Goal: Information Seeking & Learning: Learn about a topic

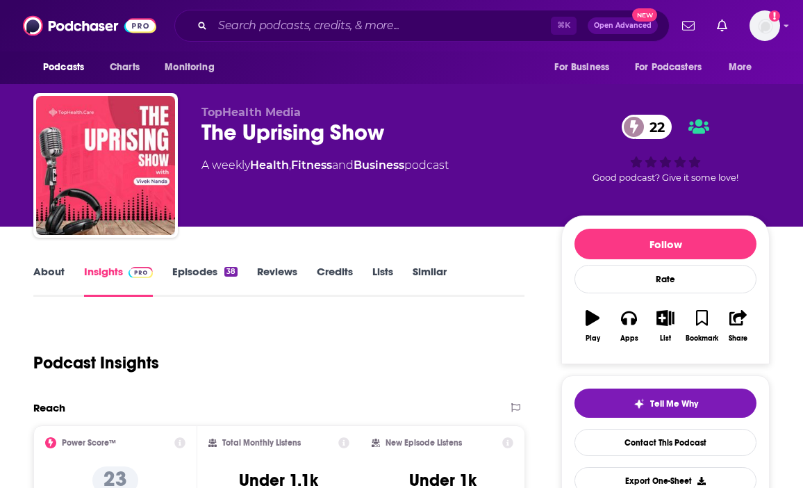
click at [53, 265] on link "About" at bounding box center [48, 281] width 31 height 32
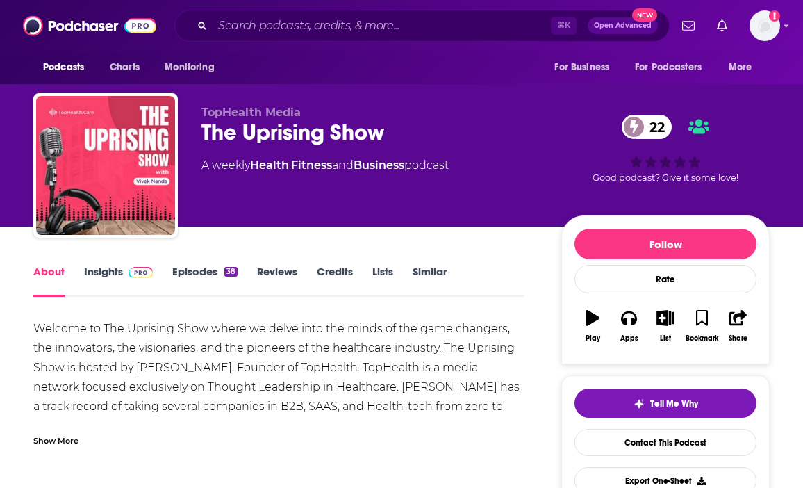
click at [394, 354] on div "Welcome to The Uprising Show where we delve into the minds of the game changers…" at bounding box center [278, 416] width 491 height 195
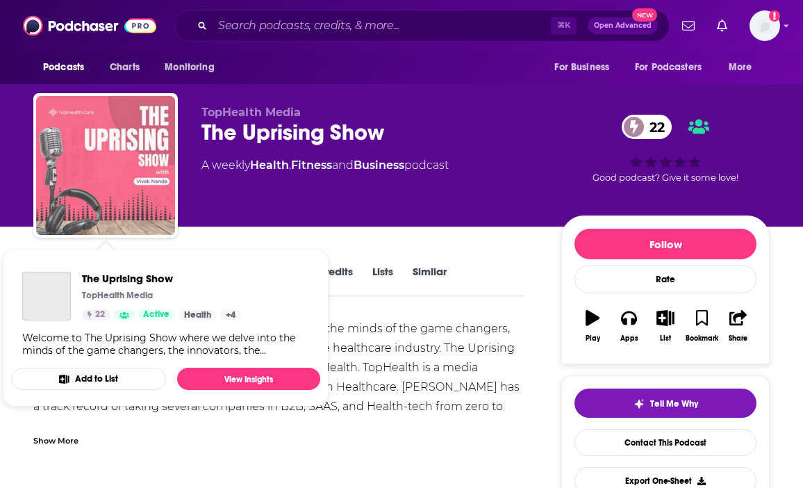
click at [128, 197] on img "The Uprising Show" at bounding box center [105, 165] width 139 height 139
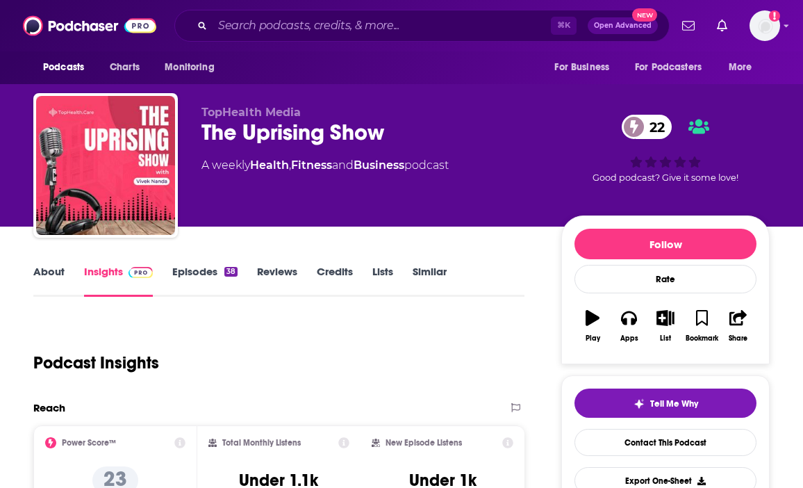
click at [201, 266] on link "Episodes 38" at bounding box center [204, 281] width 65 height 32
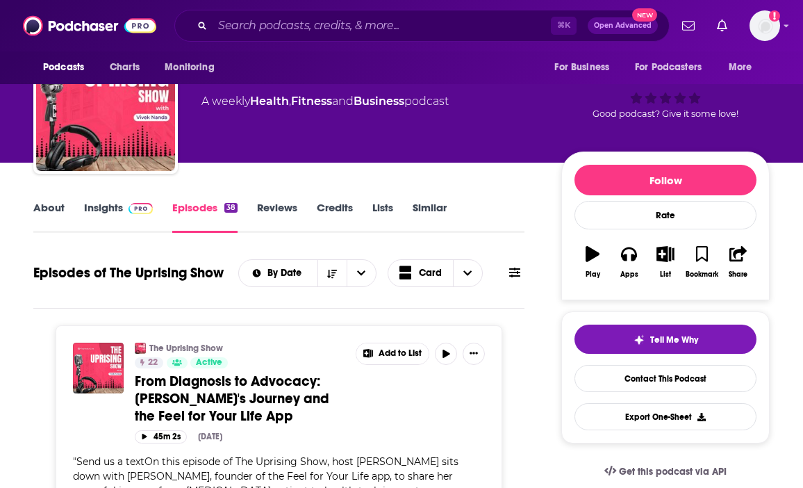
scroll to position [63, 0]
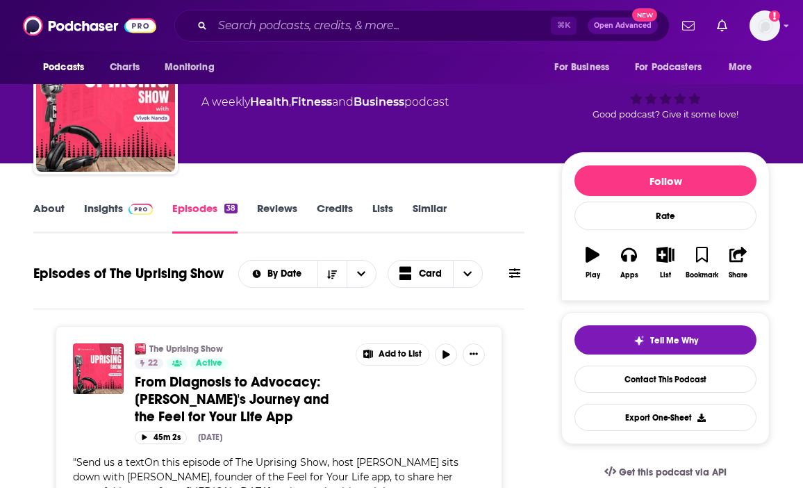
click at [49, 219] on link "About" at bounding box center [48, 217] width 31 height 32
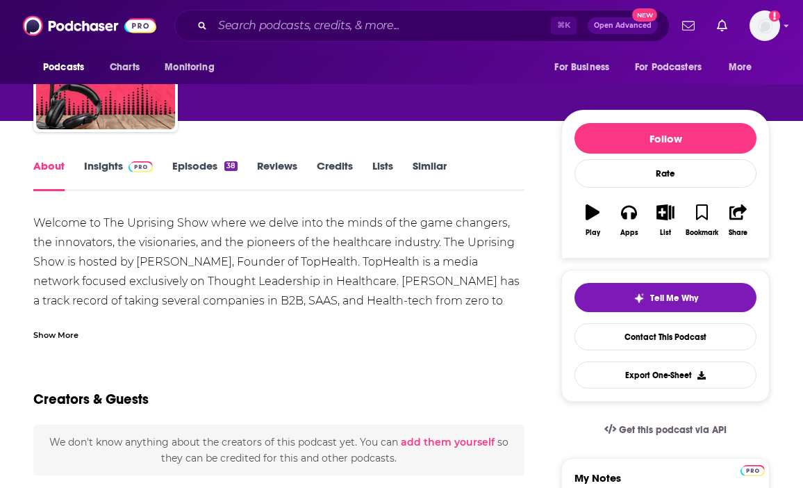
scroll to position [138, 0]
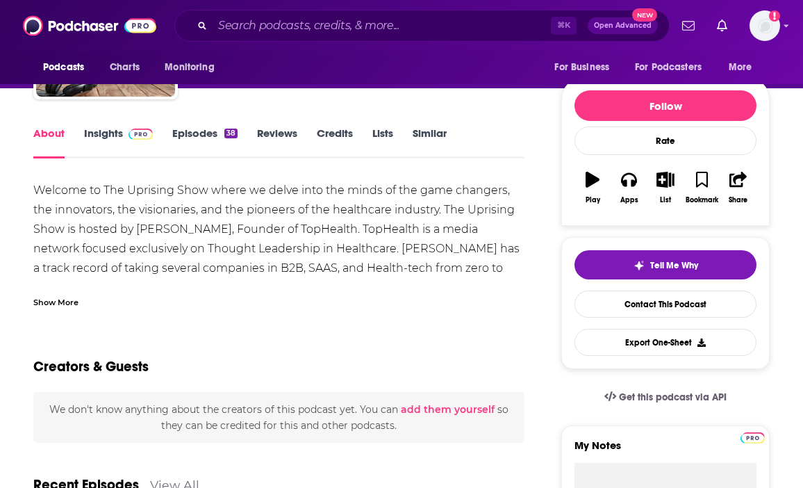
click at [67, 304] on div "Show More" at bounding box center [55, 301] width 45 height 13
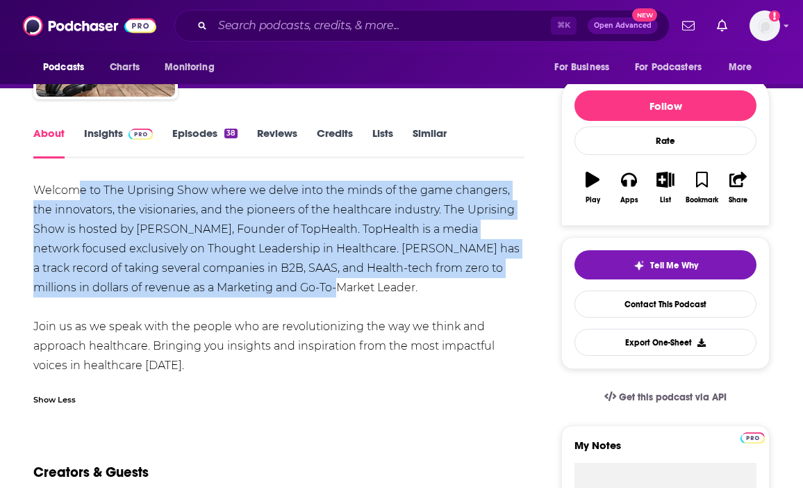
drag, startPoint x: 79, startPoint y: 197, endPoint x: 286, endPoint y: 291, distance: 228.2
click at [287, 290] on div "Welcome to The Uprising Show where we delve into the minds of the game changers…" at bounding box center [278, 278] width 491 height 195
click at [286, 291] on div "Welcome to The Uprising Show where we delve into the minds of the game changers…" at bounding box center [278, 278] width 491 height 195
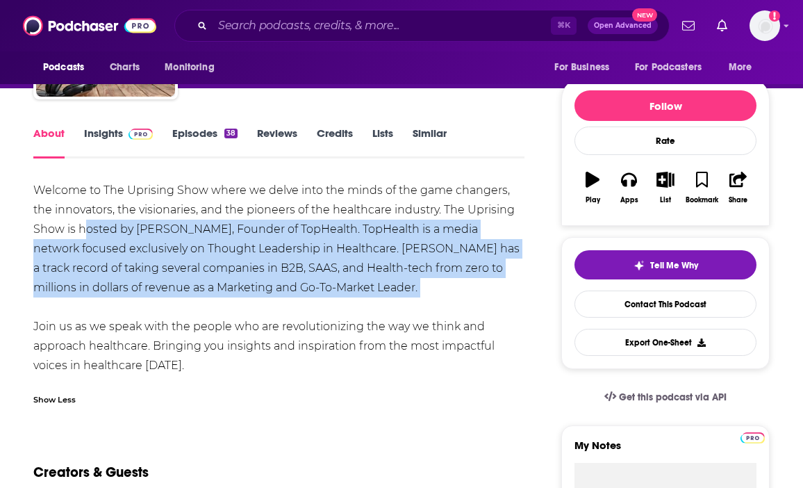
drag, startPoint x: 83, startPoint y: 226, endPoint x: 263, endPoint y: 317, distance: 202.3
click at [265, 317] on div "Welcome to The Uprising Show where we delve into the minds of the game changers…" at bounding box center [278, 278] width 491 height 195
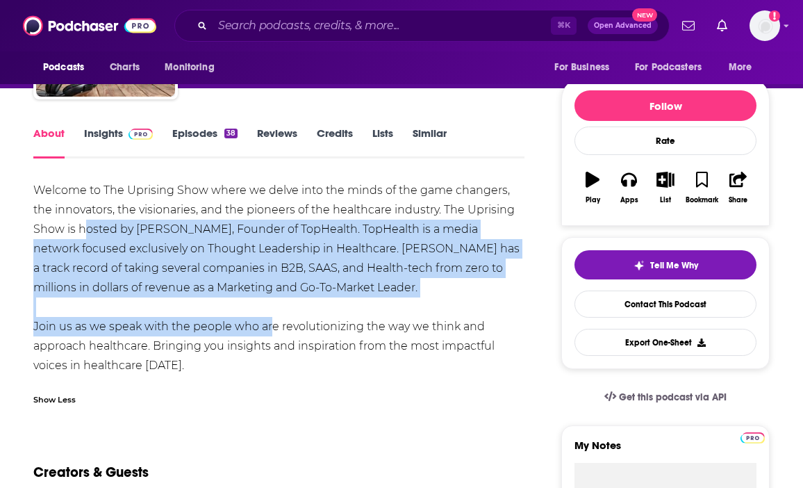
click at [263, 317] on div "Welcome to The Uprising Show where we delve into the minds of the game changers…" at bounding box center [278, 278] width 491 height 195
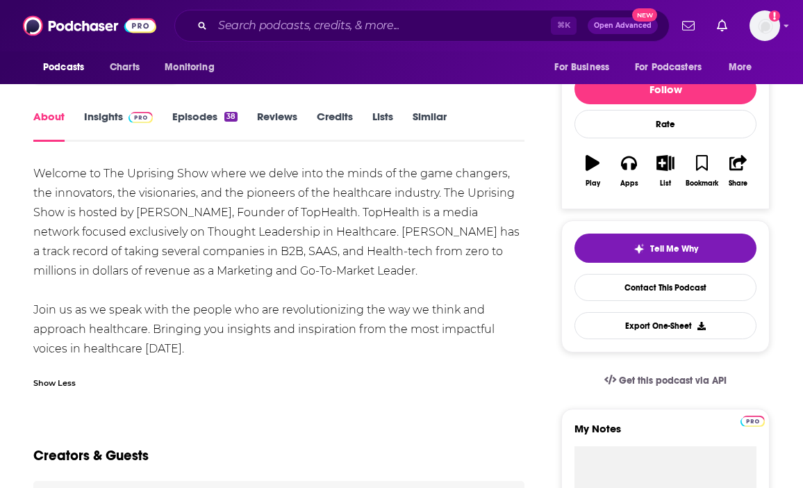
scroll to position [156, 0]
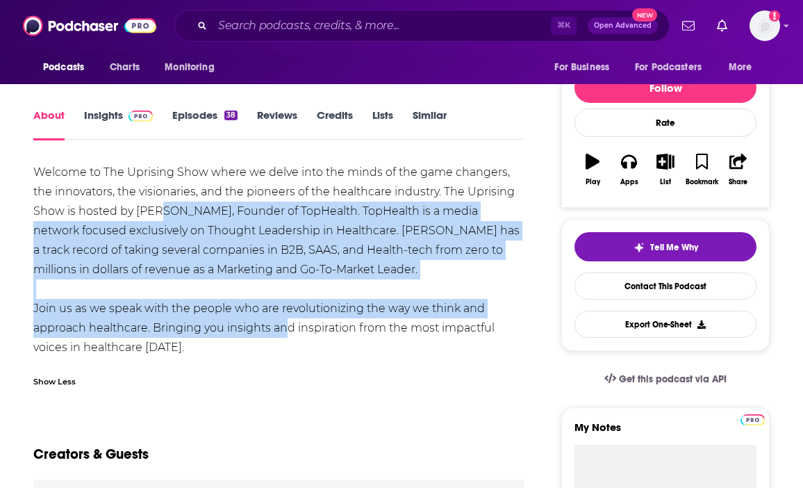
drag, startPoint x: 155, startPoint y: 208, endPoint x: 278, endPoint y: 333, distance: 175.4
click at [278, 333] on div "Welcome to The Uprising Show where we delve into the minds of the game changers…" at bounding box center [278, 260] width 491 height 195
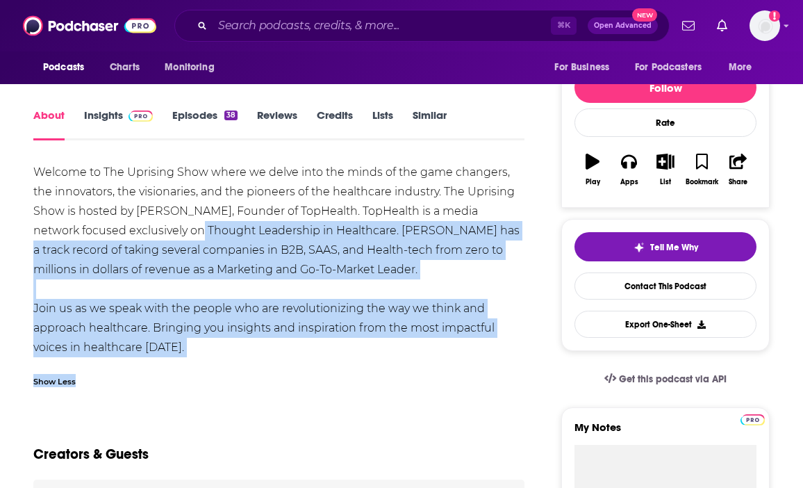
drag, startPoint x: 163, startPoint y: 224, endPoint x: 220, endPoint y: 388, distance: 173.6
click at [220, 388] on div "Welcome to The Uprising Show where we delve into the minds of the game changers…" at bounding box center [278, 279] width 491 height 233
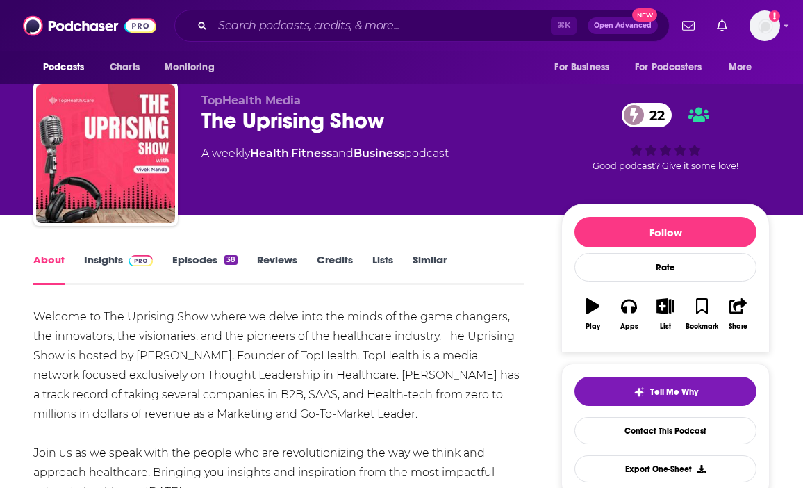
scroll to position [0, 0]
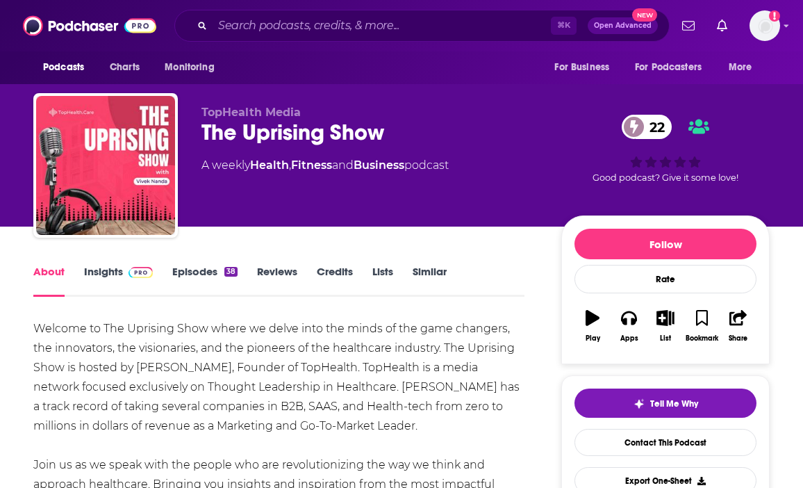
click at [110, 272] on link "Insights" at bounding box center [118, 281] width 69 height 32
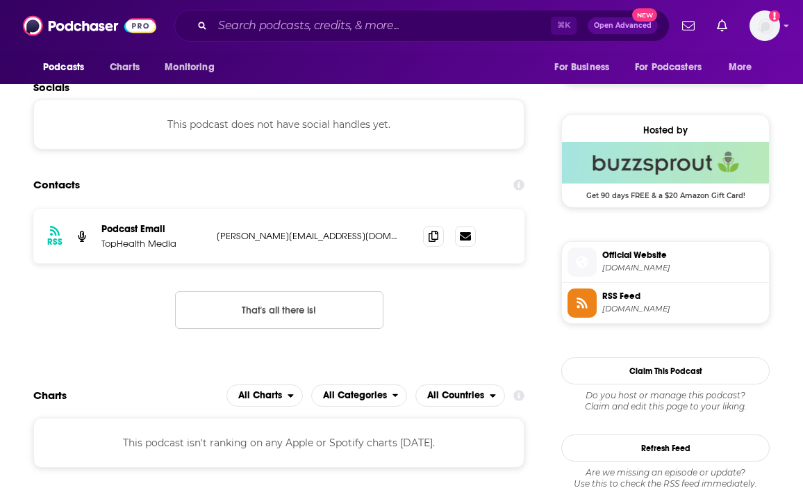
scroll to position [955, 0]
click at [429, 238] on icon at bounding box center [434, 234] width 10 height 11
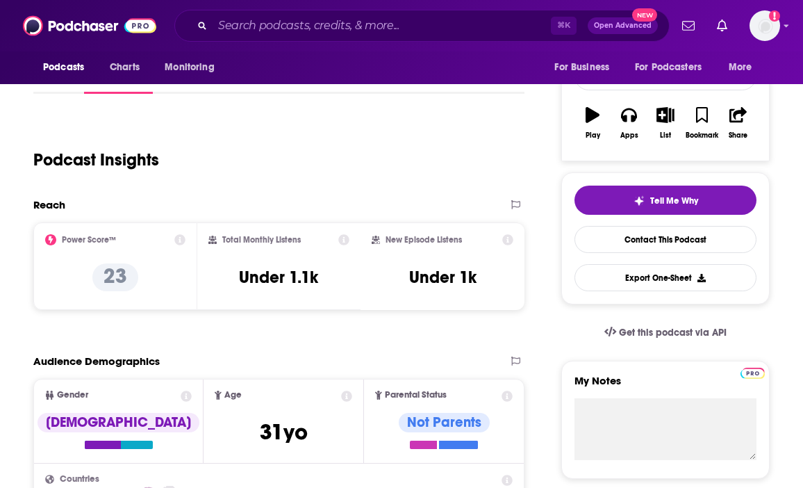
scroll to position [0, 0]
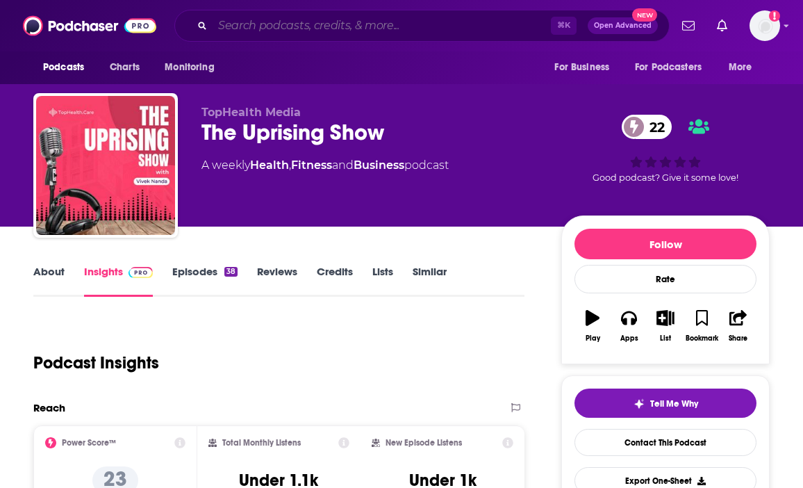
click at [288, 34] on input "Search podcasts, credits, & more..." at bounding box center [382, 26] width 338 height 22
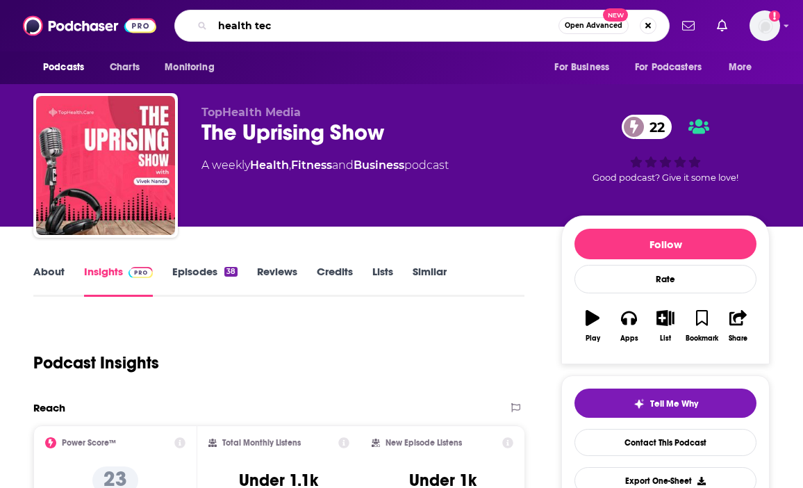
type input "health tech"
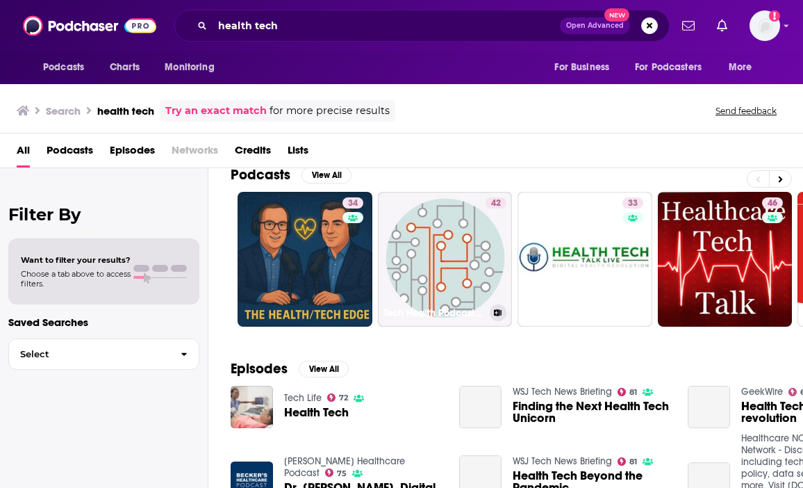
scroll to position [35, 0]
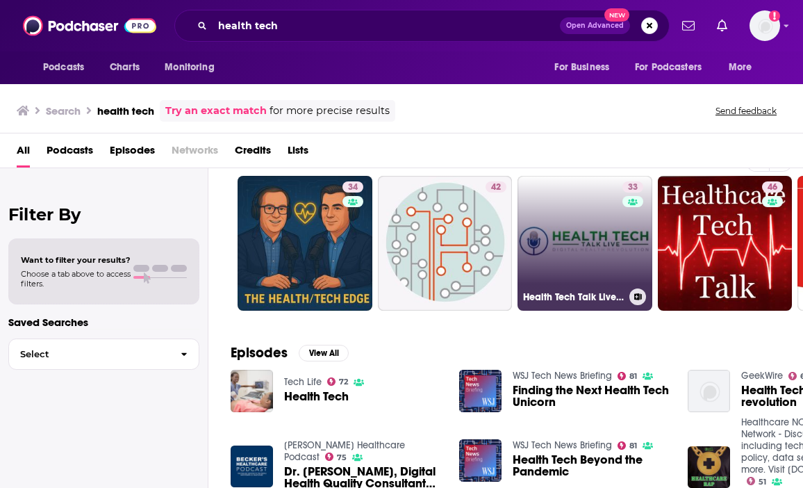
click at [588, 254] on link "33 Health Tech Talk Live's Podcast" at bounding box center [585, 243] width 135 height 135
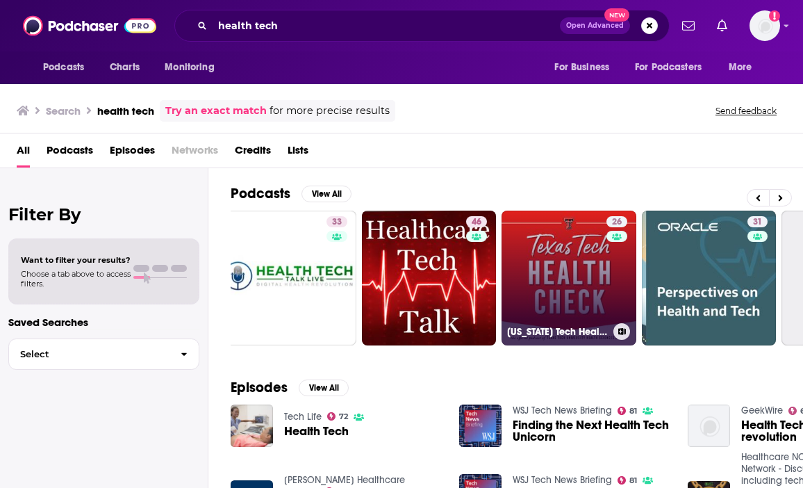
scroll to position [0, 297]
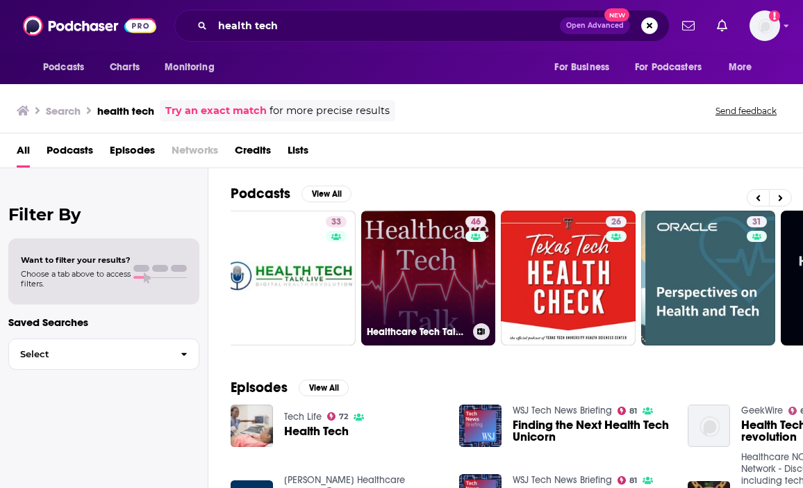
click at [422, 268] on link "46 Healthcare Tech Talk- Exploring how technology can help meet the challenges …" at bounding box center [428, 278] width 135 height 135
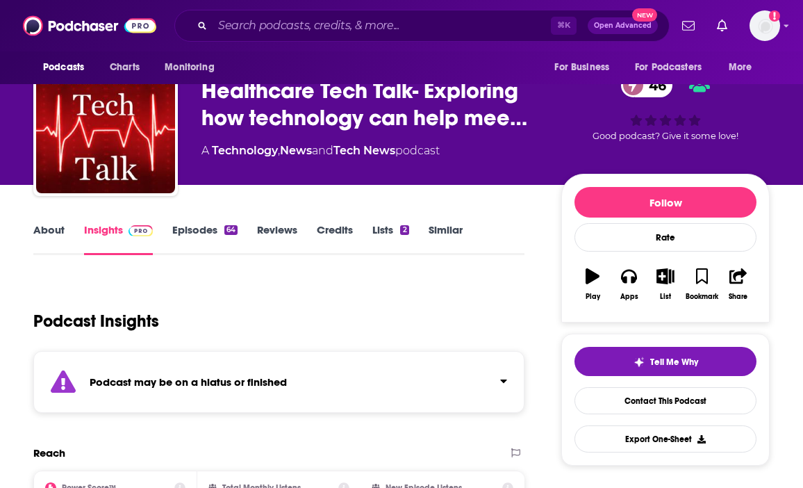
scroll to position [56, 0]
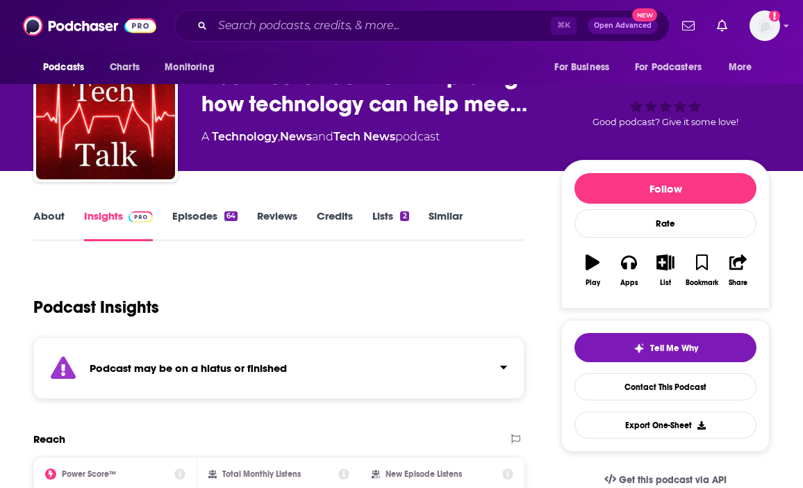
click at [204, 226] on link "Episodes 64" at bounding box center [204, 225] width 65 height 32
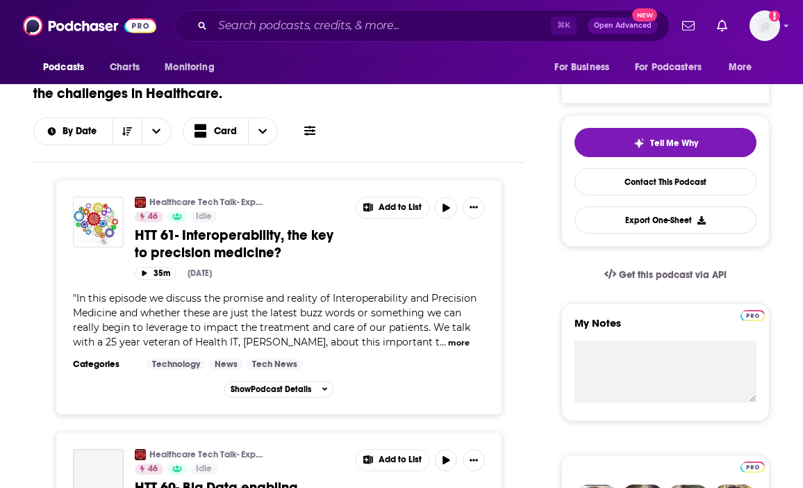
scroll to position [258, 0]
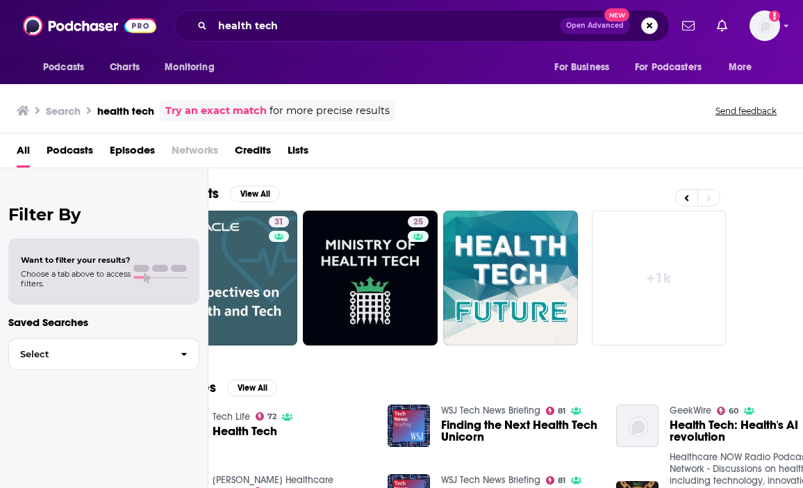
scroll to position [0, 97]
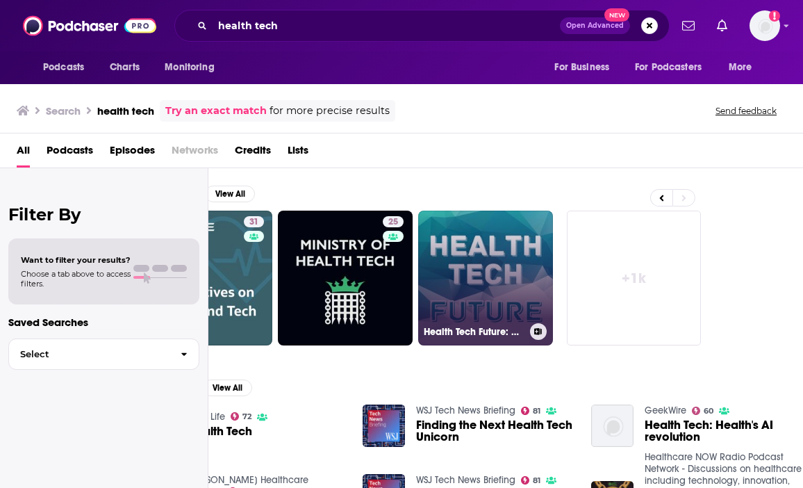
click at [485, 285] on link "Health Tech Future: Healthtech and Medicine Technology Podcast" at bounding box center [485, 278] width 135 height 135
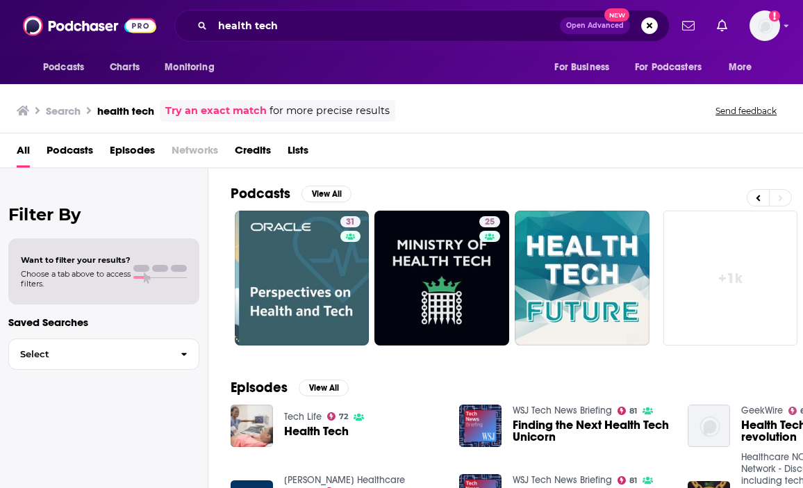
scroll to position [43, 0]
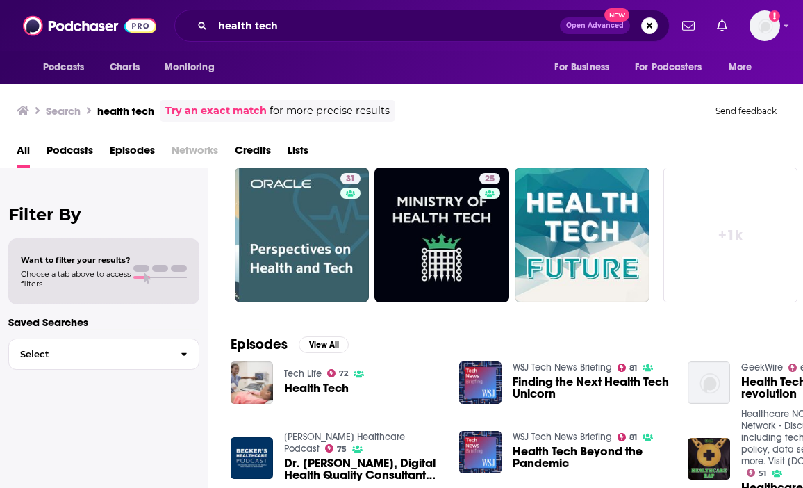
click at [727, 232] on link "+ 1k" at bounding box center [731, 234] width 135 height 135
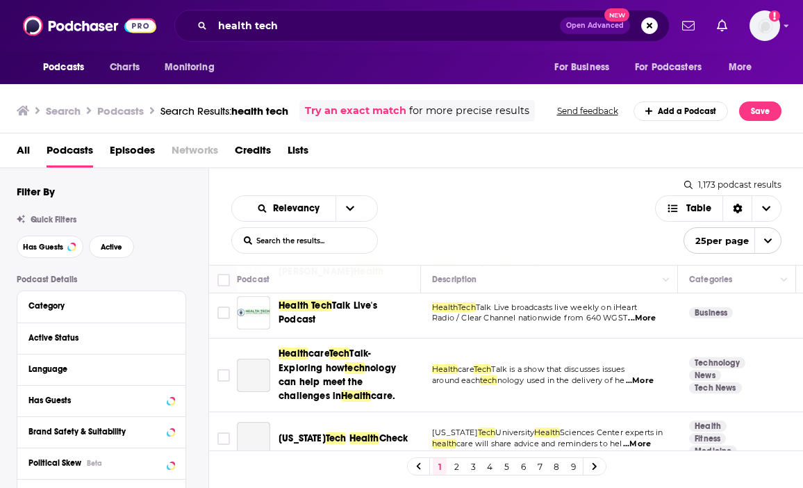
scroll to position [121, 0]
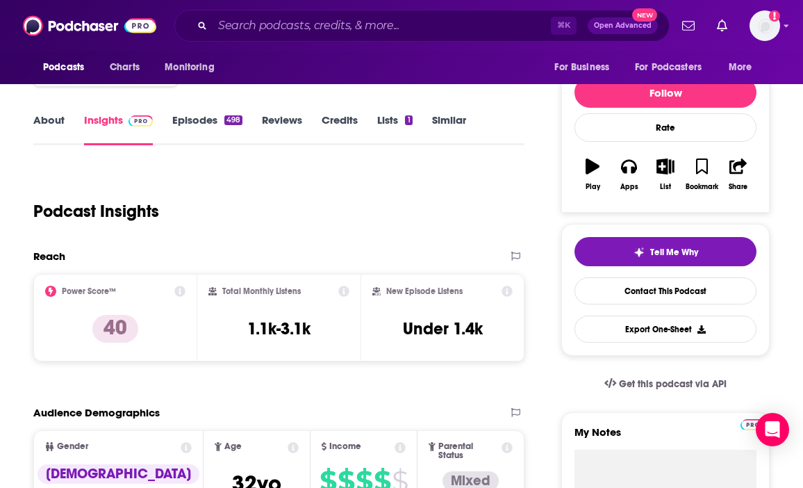
scroll to position [136, 0]
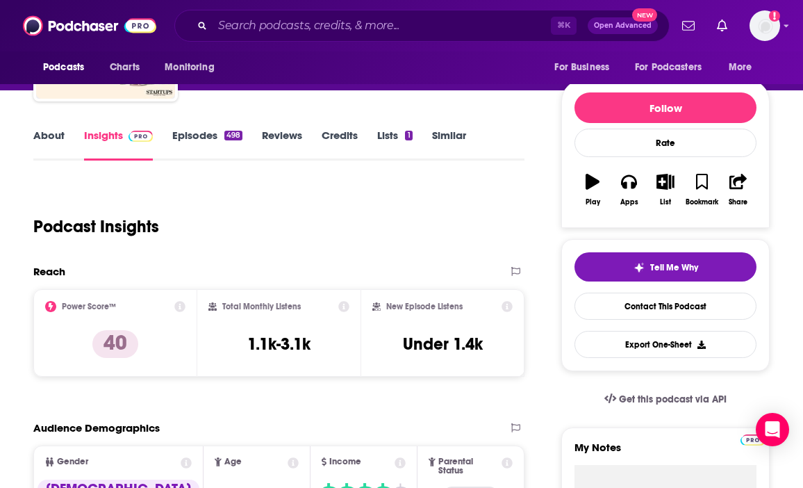
click at [37, 134] on link "About" at bounding box center [48, 145] width 31 height 32
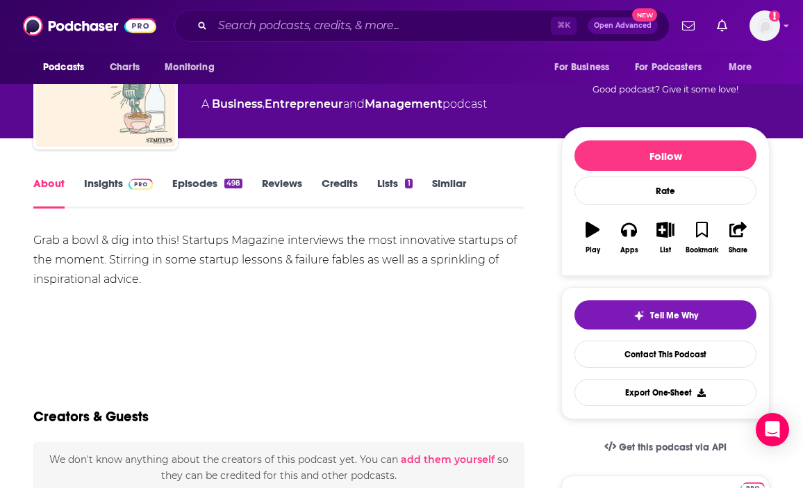
scroll to position [101, 0]
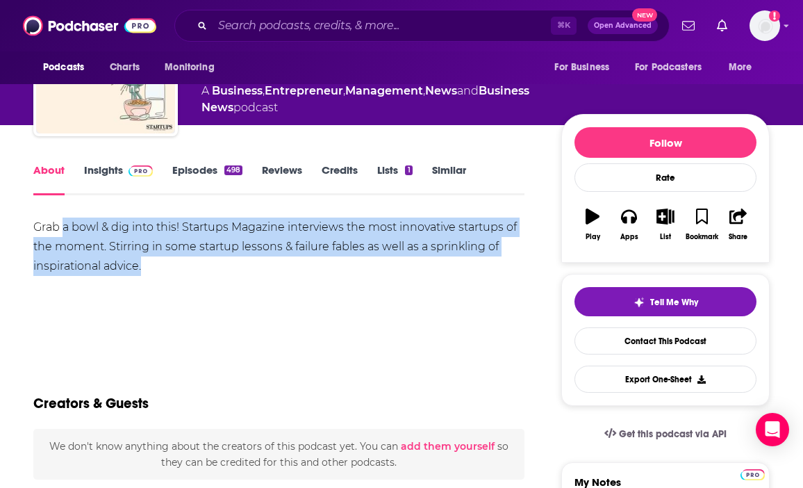
drag, startPoint x: 64, startPoint y: 235, endPoint x: 284, endPoint y: 270, distance: 223.1
click at [284, 270] on div "Grab a bowl & dig into this! Startups Magazine interviews the most innovative s…" at bounding box center [278, 246] width 491 height 58
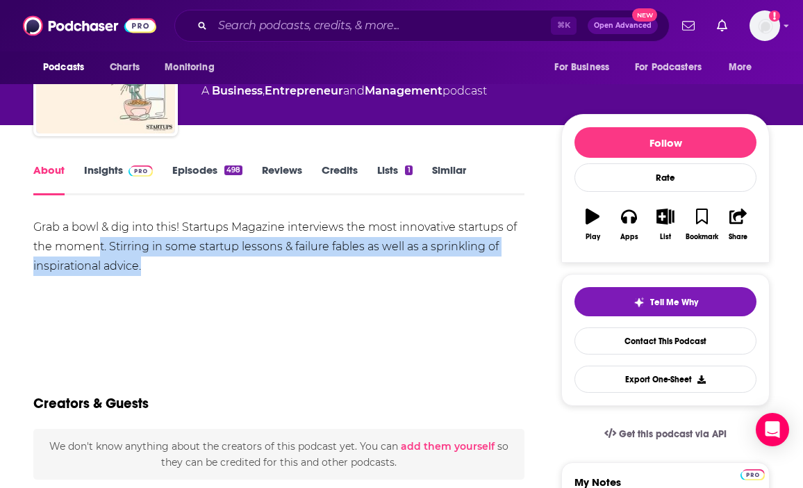
drag, startPoint x: 101, startPoint y: 240, endPoint x: 204, endPoint y: 290, distance: 115.3
click at [201, 290] on div "Grab a bowl & dig into this! Startups Magazine interviews the most innovative s…" at bounding box center [278, 265] width 491 height 97
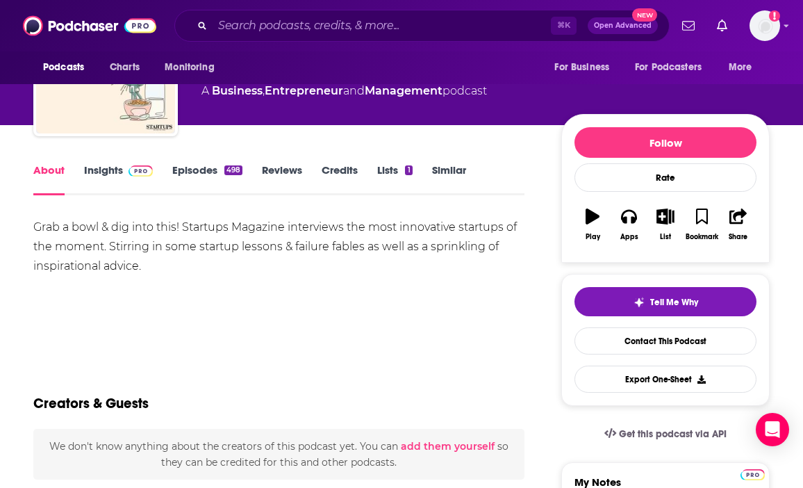
click at [204, 290] on div "Grab a bowl & dig into this! Startups Magazine interviews the most innovative s…" at bounding box center [278, 265] width 491 height 97
click at [129, 174] on img at bounding box center [141, 170] width 24 height 11
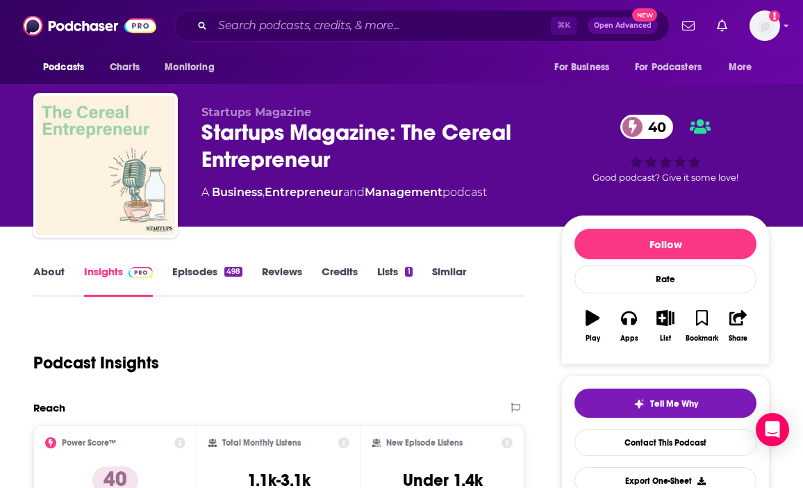
click at [209, 266] on link "Episodes 498" at bounding box center [207, 281] width 70 height 32
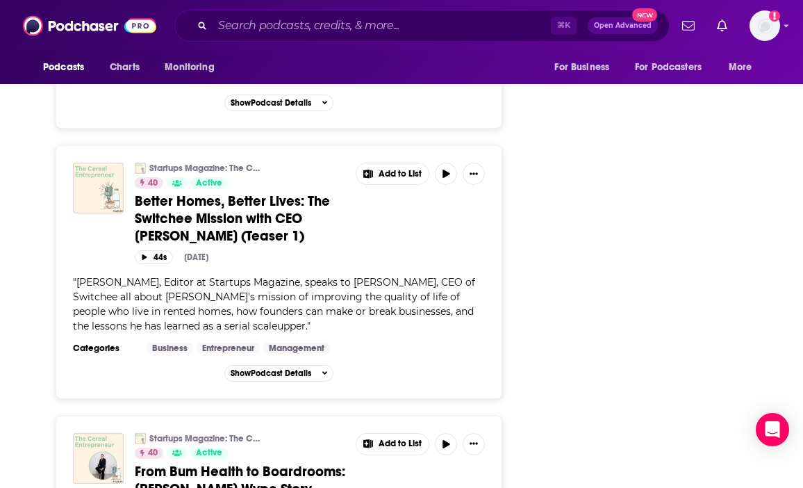
scroll to position [6735, 0]
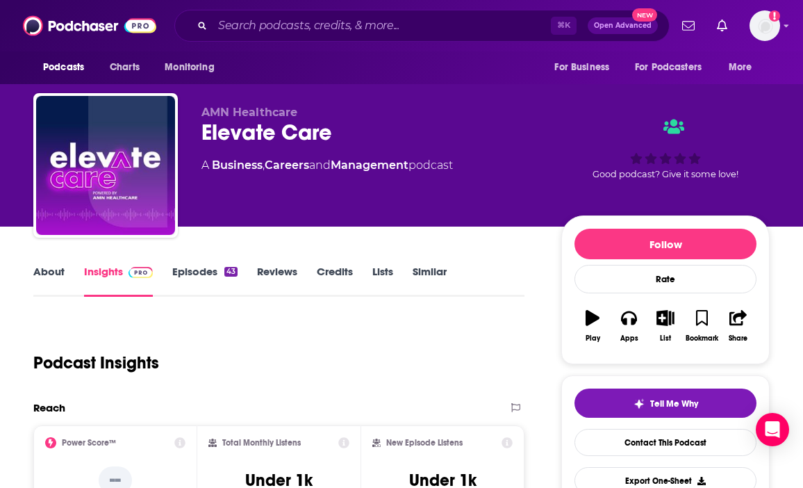
click at [58, 274] on link "About" at bounding box center [48, 281] width 31 height 32
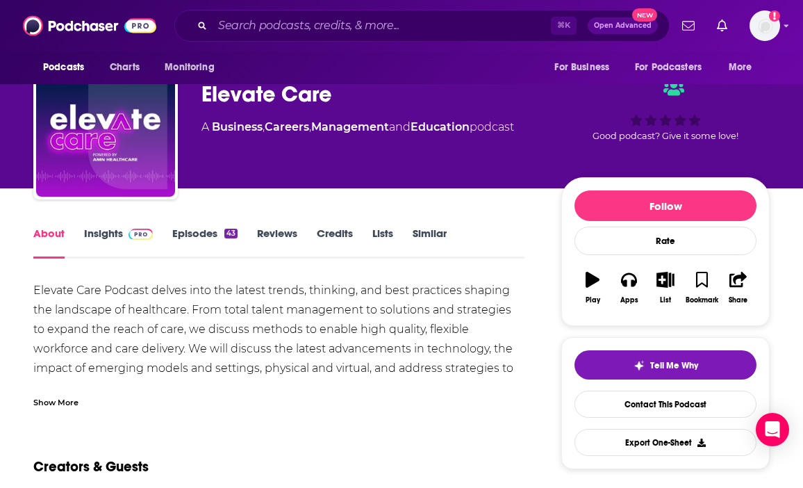
scroll to position [46, 0]
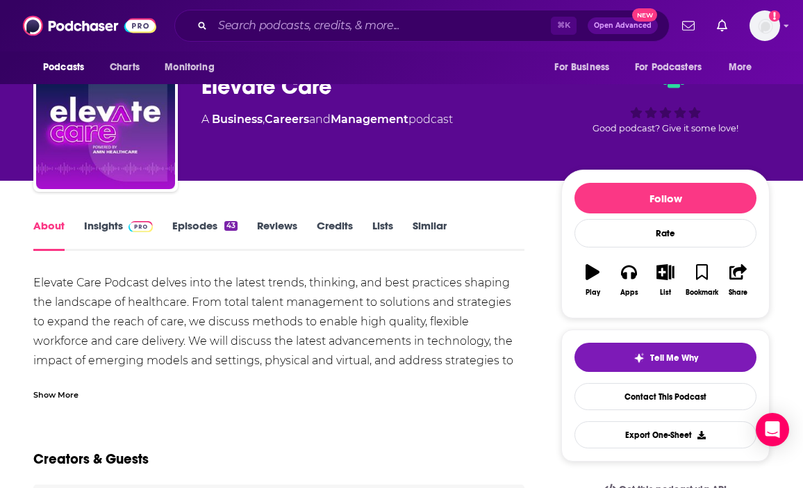
click at [58, 396] on div "Show More" at bounding box center [55, 393] width 45 height 13
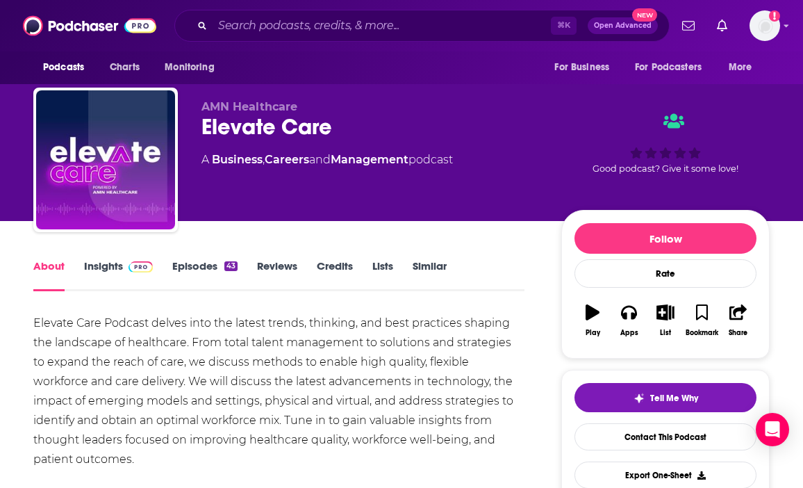
scroll to position [0, 0]
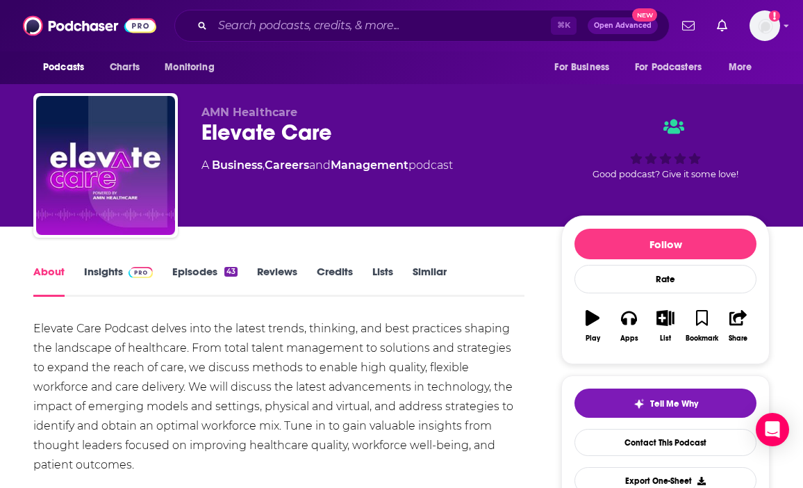
click at [207, 277] on link "Episodes 43" at bounding box center [204, 281] width 65 height 32
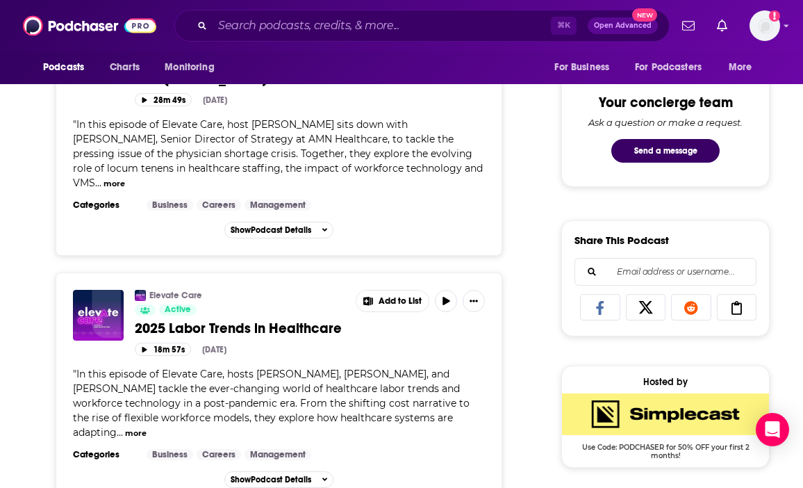
scroll to position [741, 0]
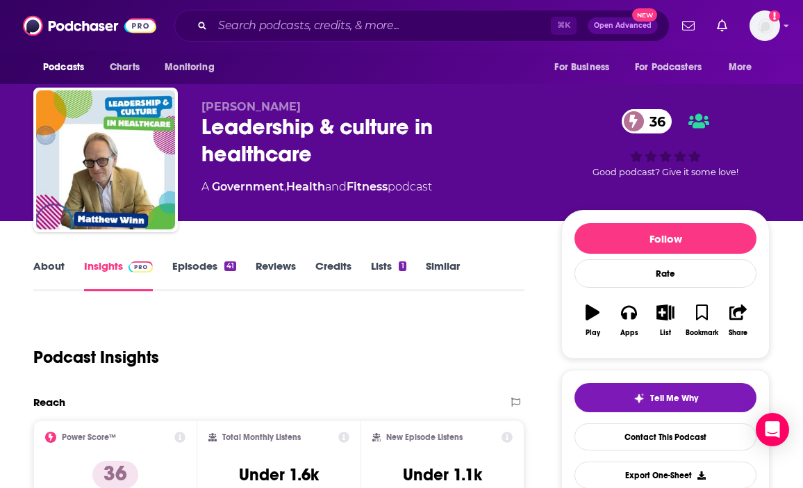
scroll to position [4, 0]
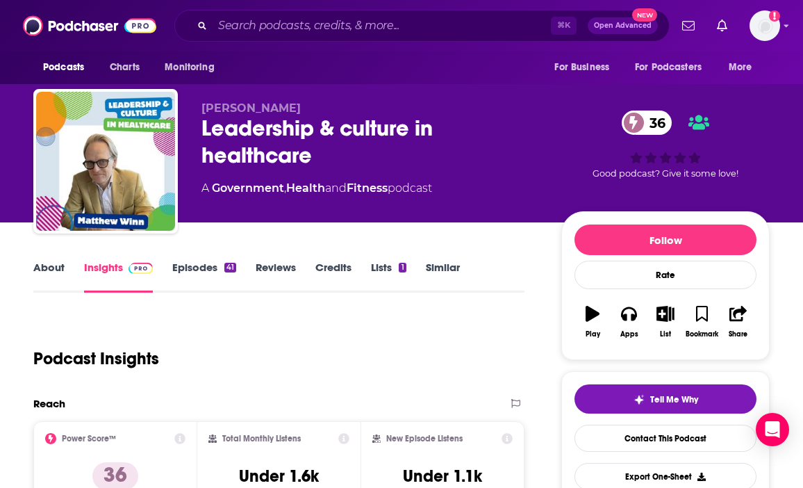
click at [40, 267] on link "About" at bounding box center [48, 277] width 31 height 32
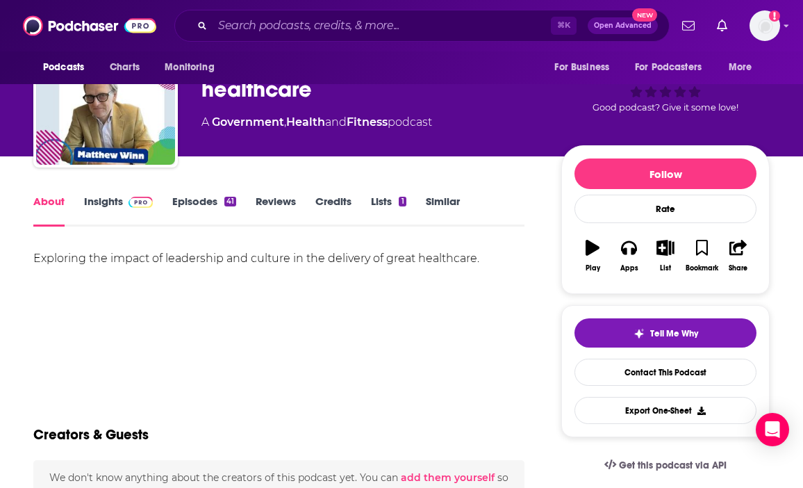
scroll to position [71, 0]
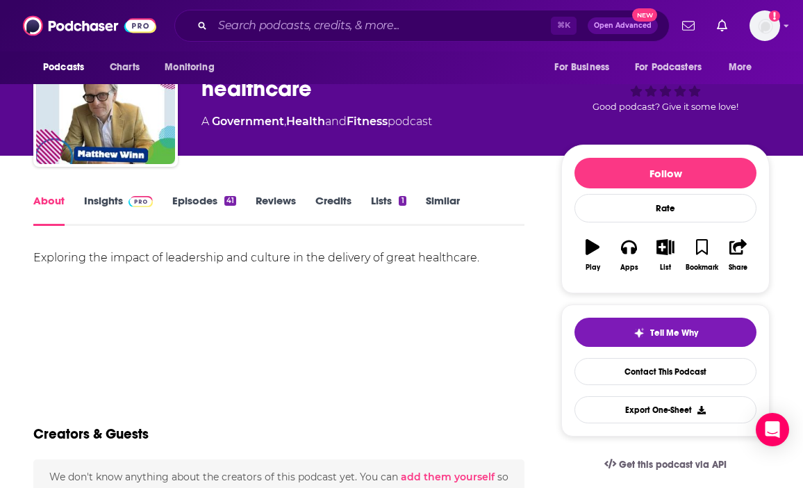
click at [124, 201] on span at bounding box center [138, 200] width 30 height 13
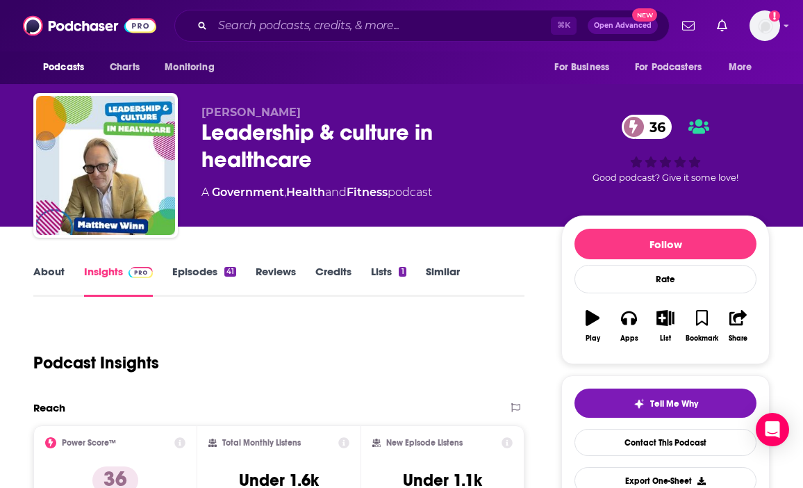
click at [206, 273] on link "Episodes 41" at bounding box center [204, 281] width 64 height 32
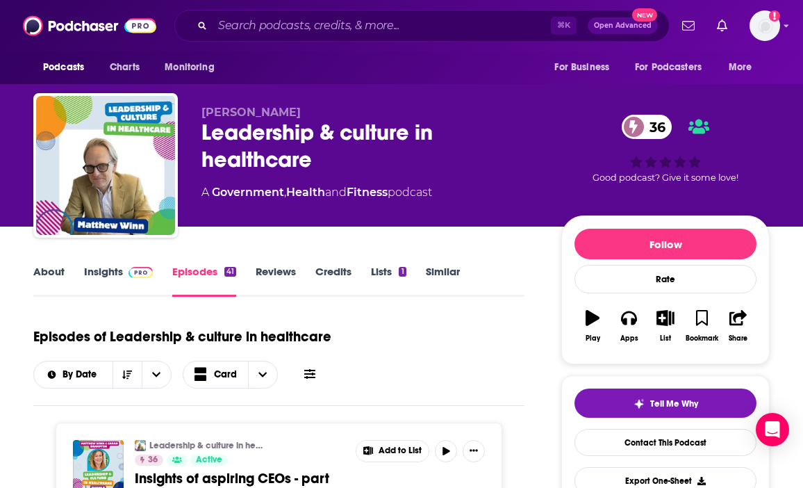
click at [51, 279] on link "About" at bounding box center [48, 281] width 31 height 32
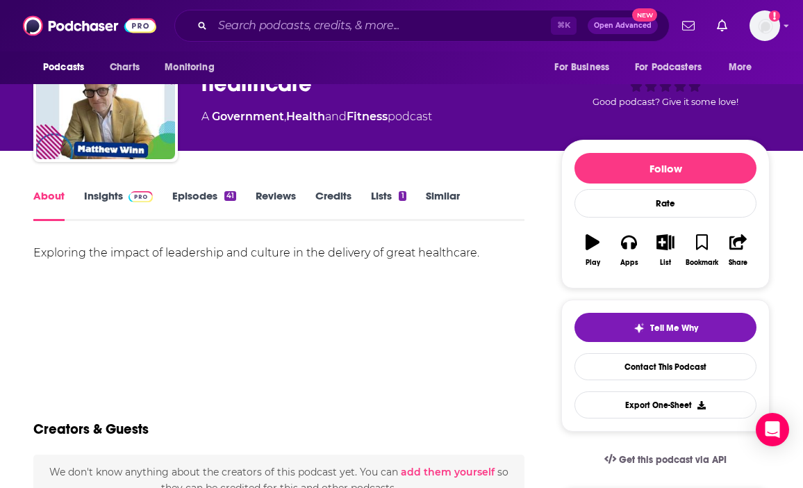
scroll to position [74, 0]
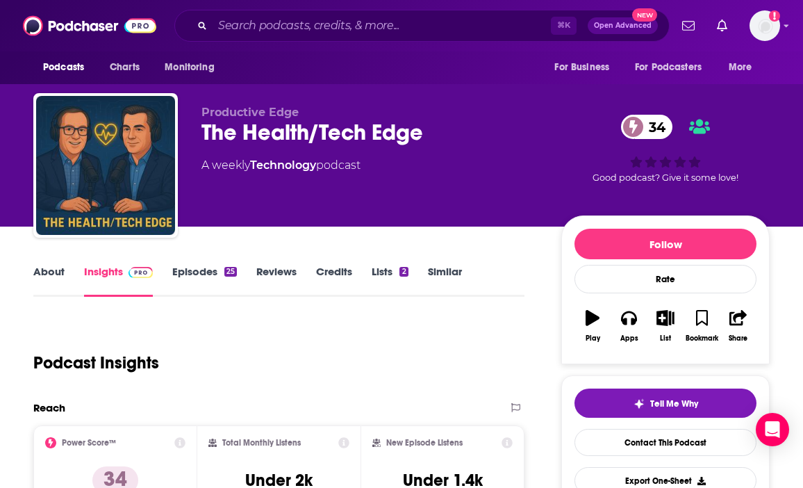
click at [199, 263] on div "About Insights Episodes 25 Reviews Credits Lists 2 Similar" at bounding box center [278, 280] width 491 height 34
click at [205, 277] on link "Episodes 25" at bounding box center [204, 281] width 65 height 32
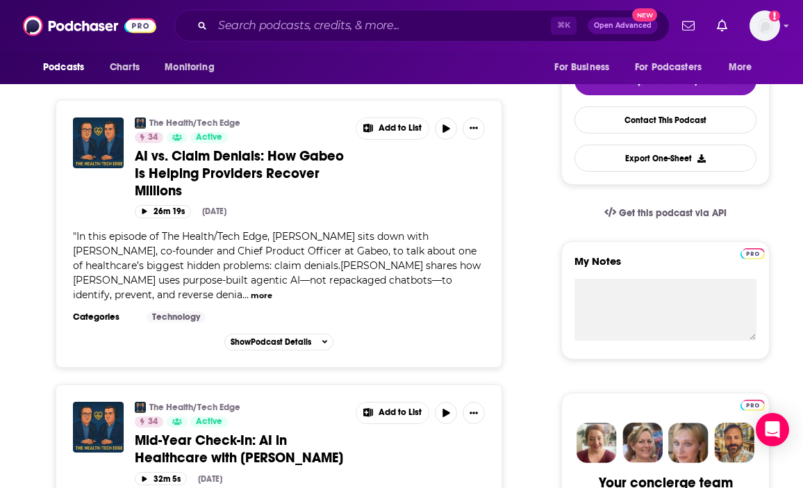
scroll to position [326, 0]
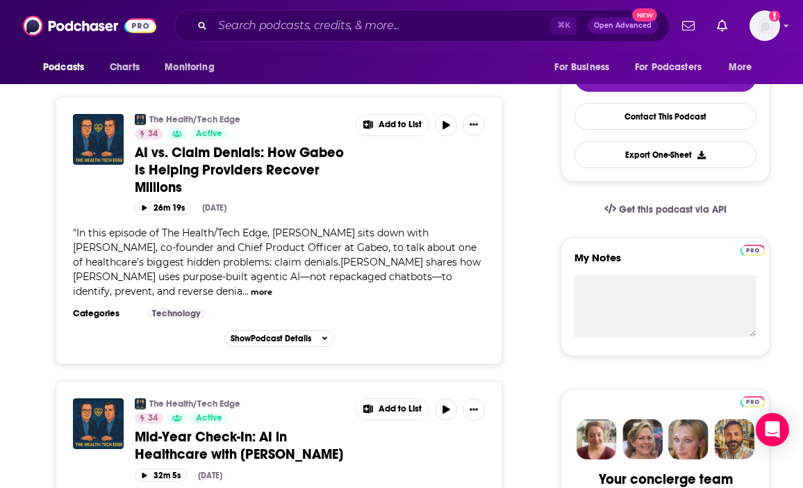
click at [251, 289] on button "more" at bounding box center [262, 292] width 22 height 12
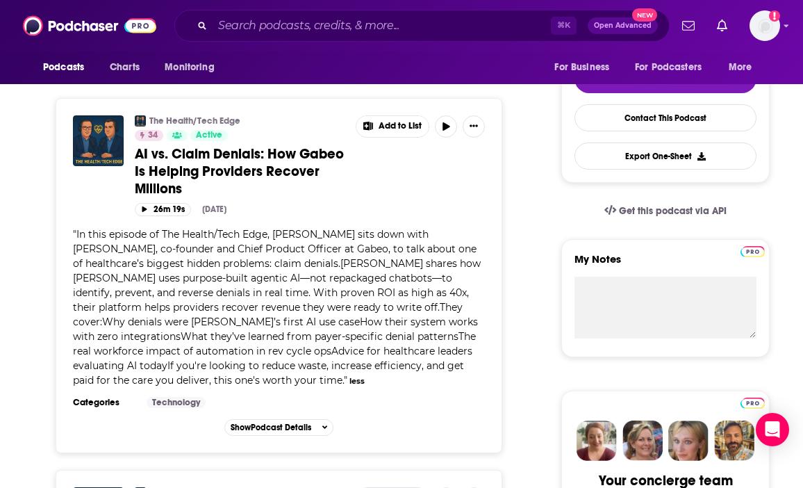
scroll to position [35, 0]
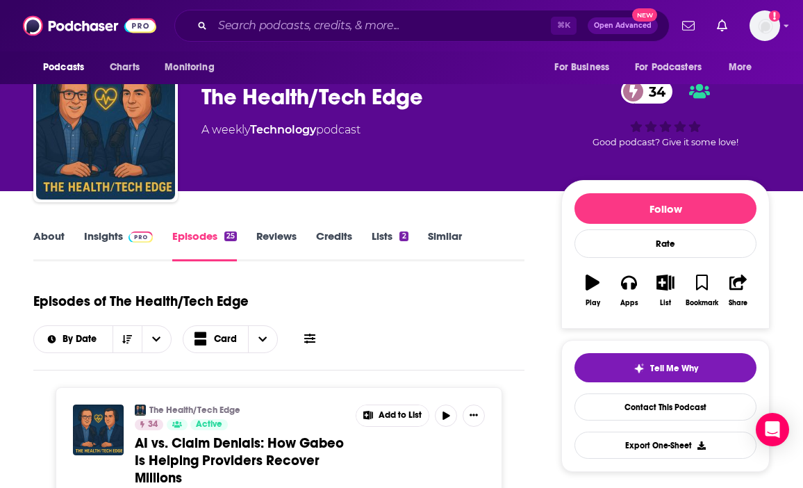
click at [51, 245] on link "About" at bounding box center [48, 245] width 31 height 32
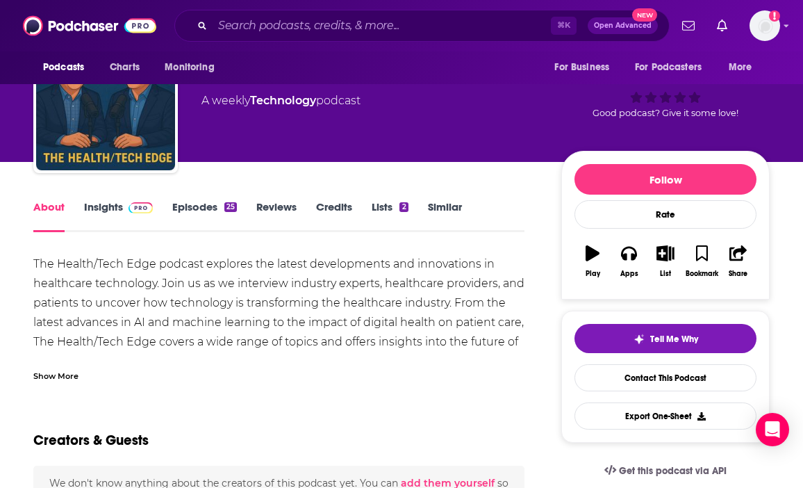
scroll to position [68, 0]
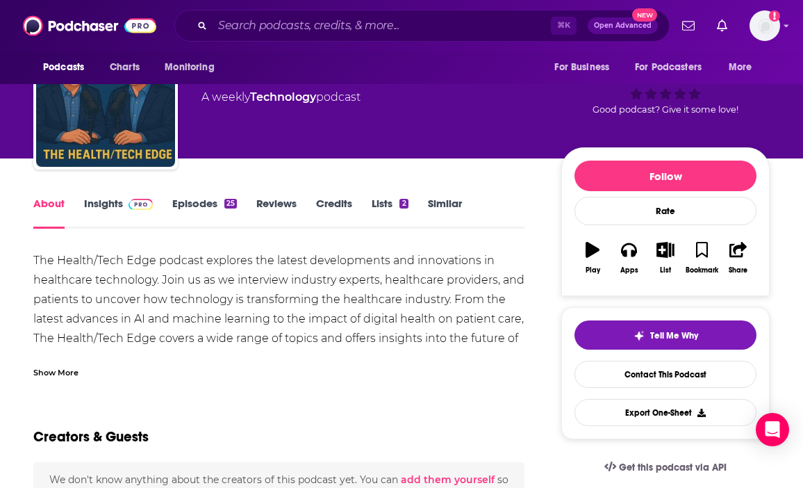
click at [65, 374] on div "Show More" at bounding box center [55, 371] width 45 height 13
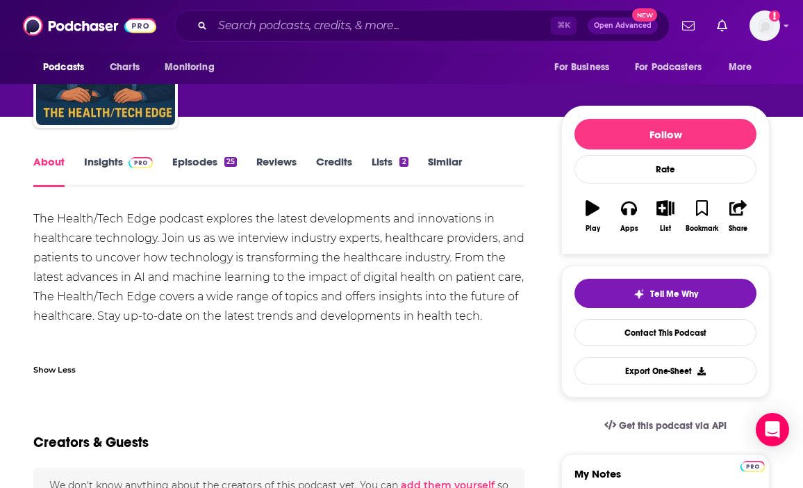
scroll to position [128, 0]
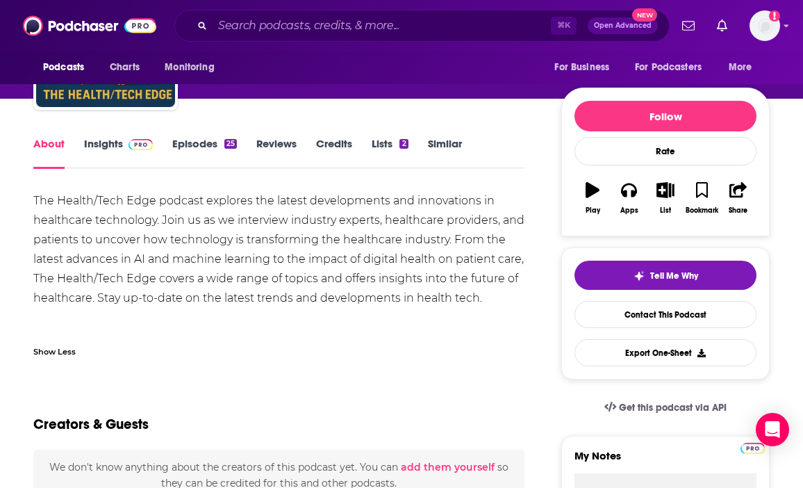
drag, startPoint x: 132, startPoint y: 232, endPoint x: 368, endPoint y: 297, distance: 244.2
click at [370, 297] on div "The Health/Tech Edge podcast explores the latest developments and innovations i…" at bounding box center [278, 249] width 491 height 117
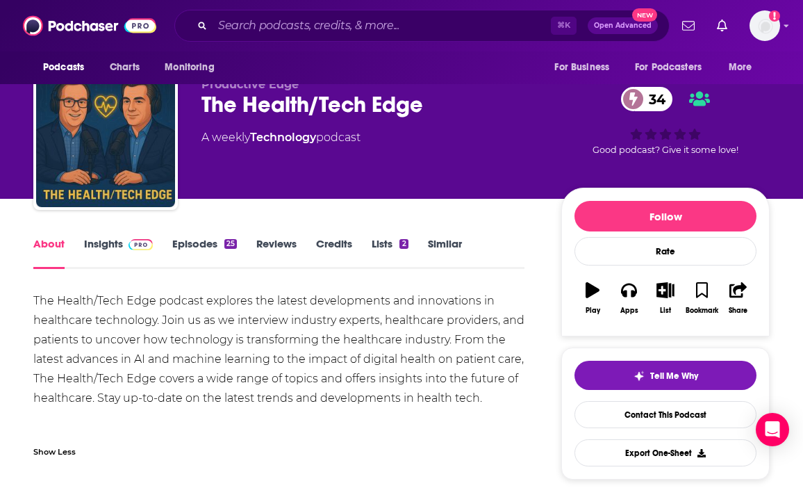
scroll to position [0, 0]
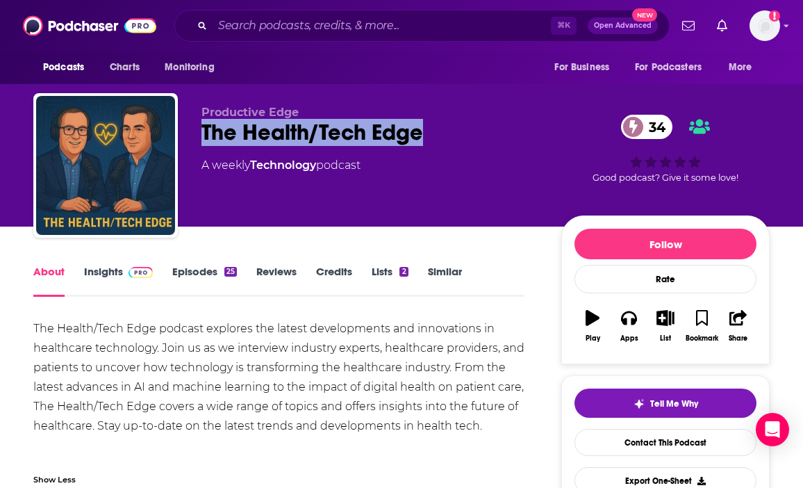
drag, startPoint x: 424, startPoint y: 133, endPoint x: 203, endPoint y: 134, distance: 220.9
click at [203, 134] on div "The Health/Tech Edge 34" at bounding box center [370, 132] width 338 height 27
copy h1 "The Health/Tech Edge"
click at [108, 281] on link "Insights" at bounding box center [118, 281] width 69 height 32
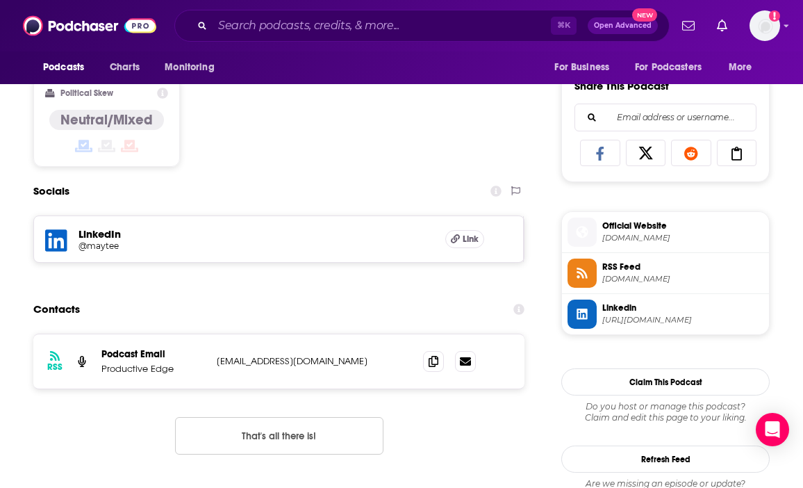
scroll to position [973, 0]
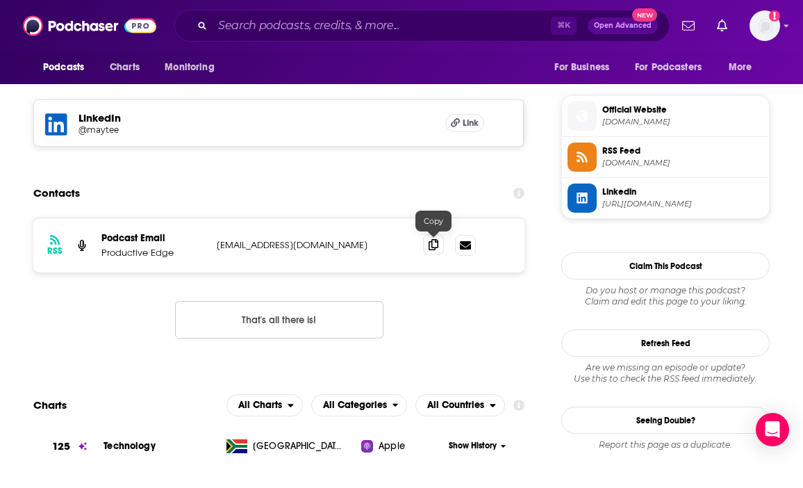
click at [429, 247] on icon at bounding box center [434, 244] width 10 height 11
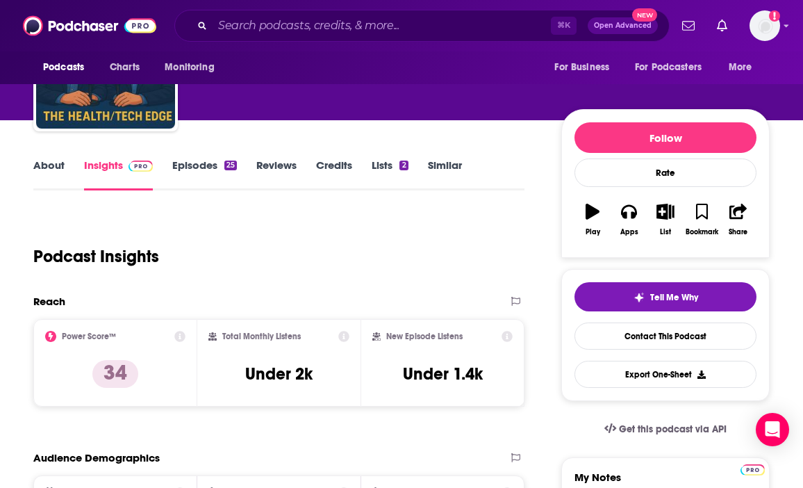
scroll to position [112, 0]
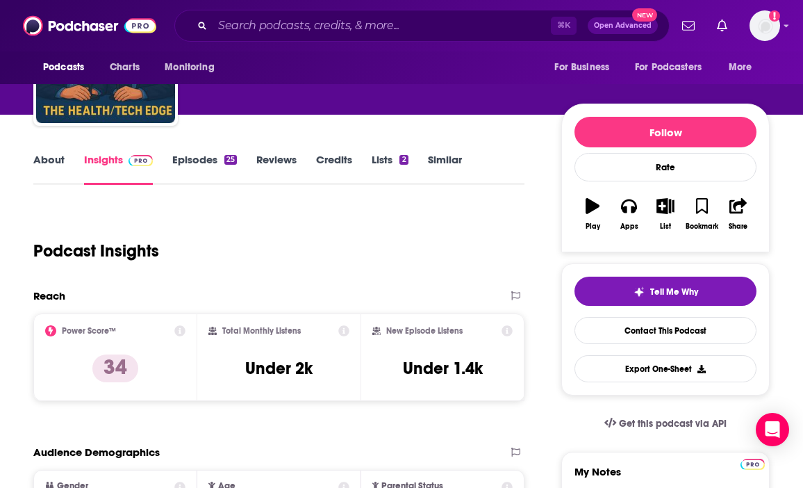
click at [215, 161] on link "Episodes 25" at bounding box center [204, 169] width 65 height 32
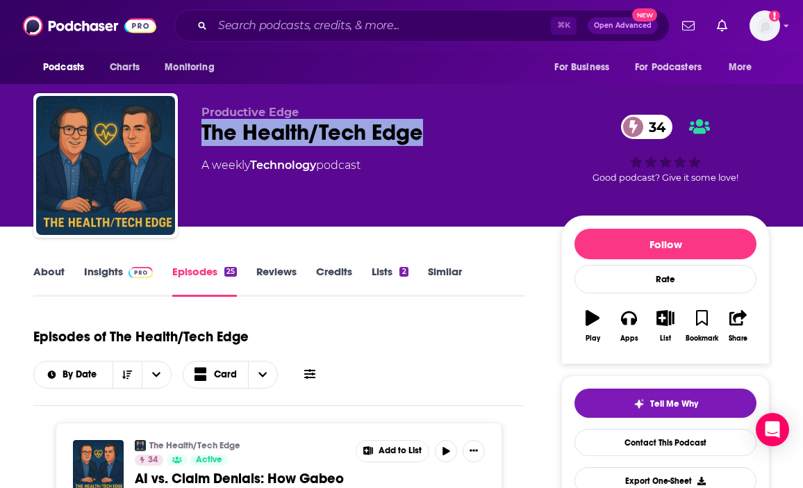
drag, startPoint x: 427, startPoint y: 131, endPoint x: 199, endPoint y: 131, distance: 227.9
click at [199, 131] on div "Productive Edge The Health/Tech Edge 34 A weekly Technology podcast 34 Good pod…" at bounding box center [401, 168] width 736 height 150
click at [249, 140] on div "The Health/Tech Edge 34" at bounding box center [370, 132] width 338 height 27
drag, startPoint x: 429, startPoint y: 134, endPoint x: 183, endPoint y: 135, distance: 246.0
click at [183, 135] on div "Productive Edge The Health/Tech Edge 34 A weekly Technology podcast 34 Good pod…" at bounding box center [401, 168] width 736 height 150
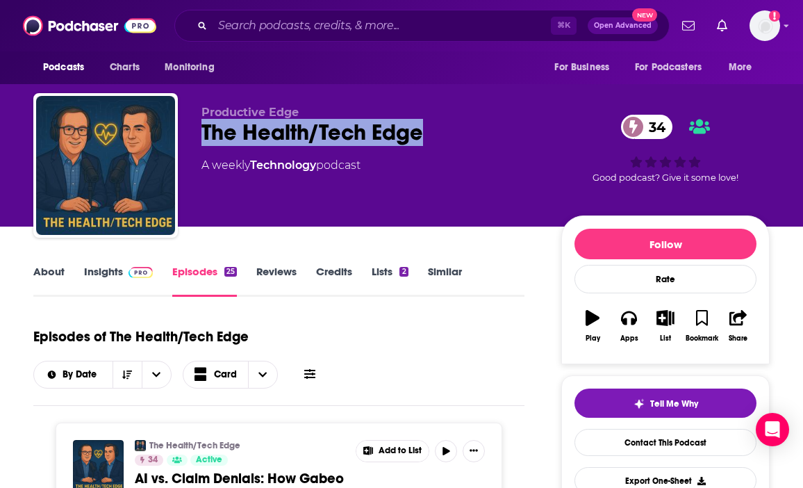
click at [55, 271] on link "About" at bounding box center [48, 281] width 31 height 32
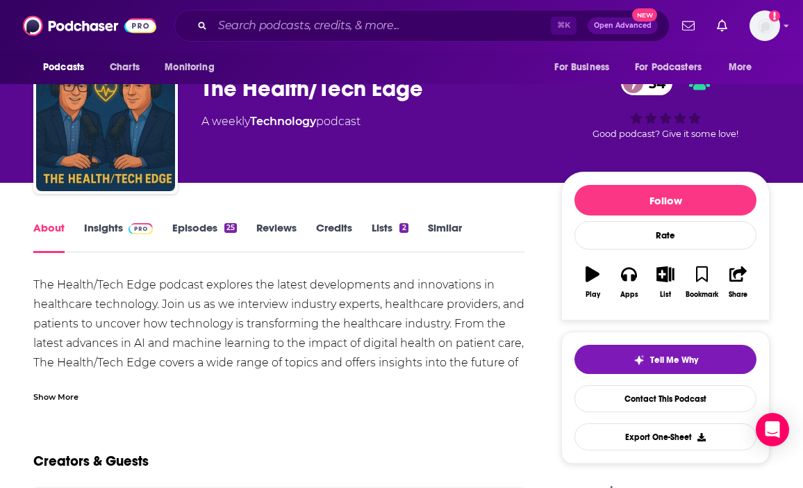
scroll to position [56, 0]
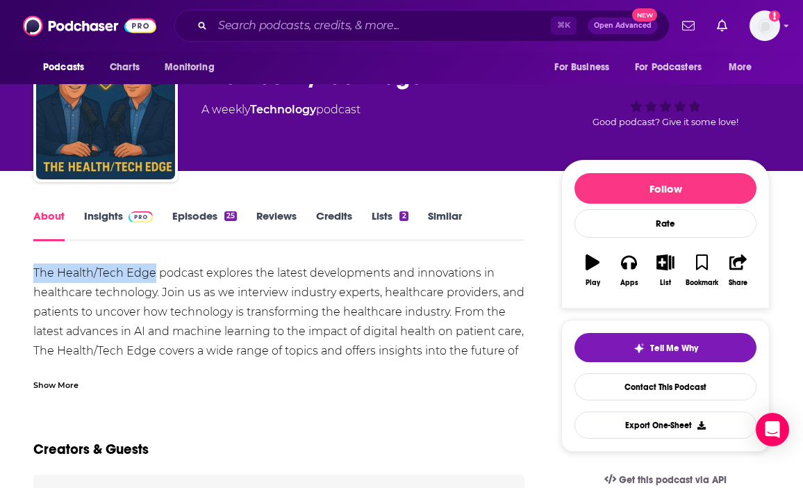
drag, startPoint x: 29, startPoint y: 270, endPoint x: 152, endPoint y: 267, distance: 123.0
copy div "The Health/Tech Edge"
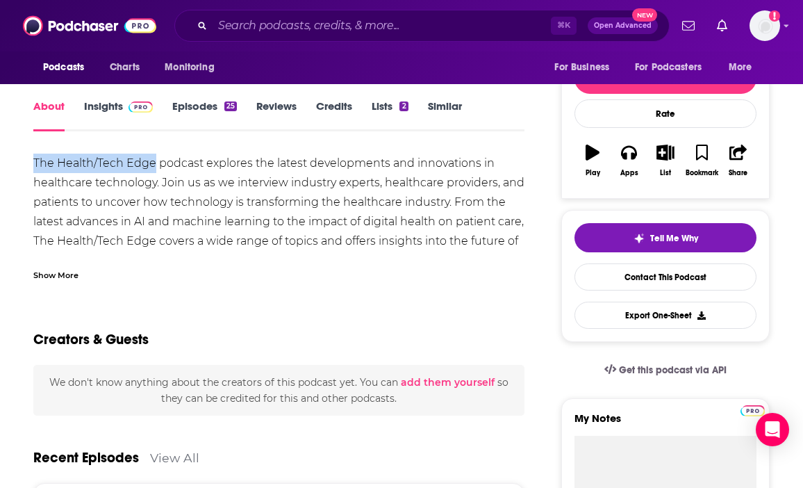
scroll to position [117, 0]
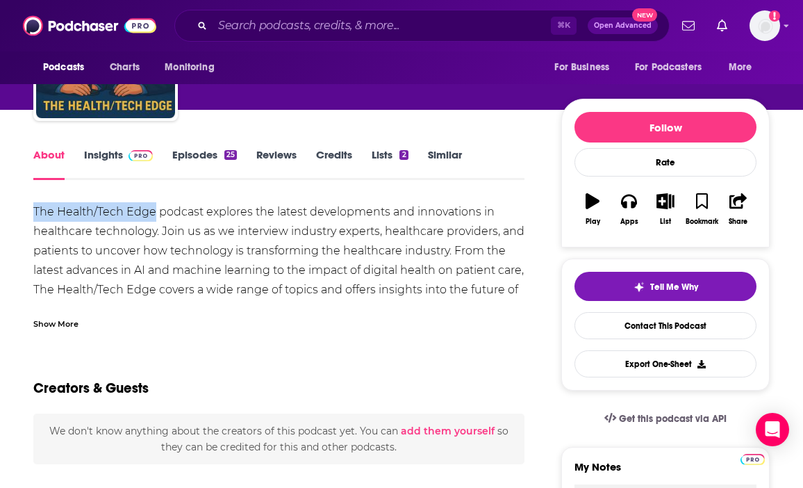
click at [117, 155] on link "Insights" at bounding box center [118, 164] width 69 height 32
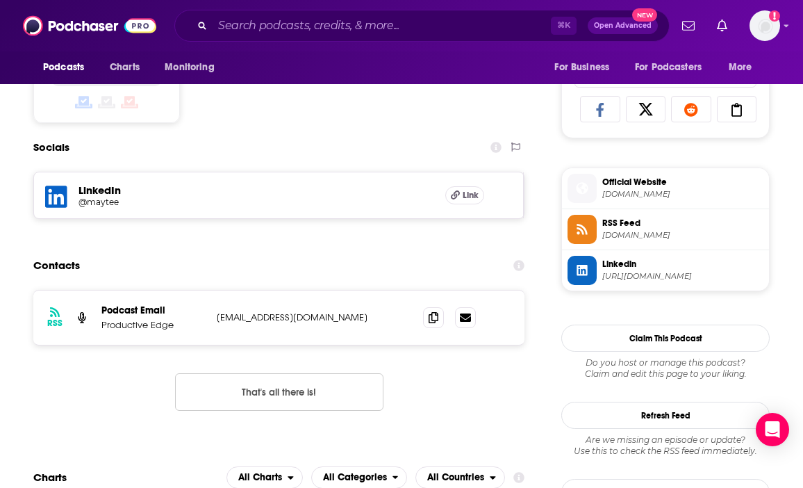
scroll to position [903, 0]
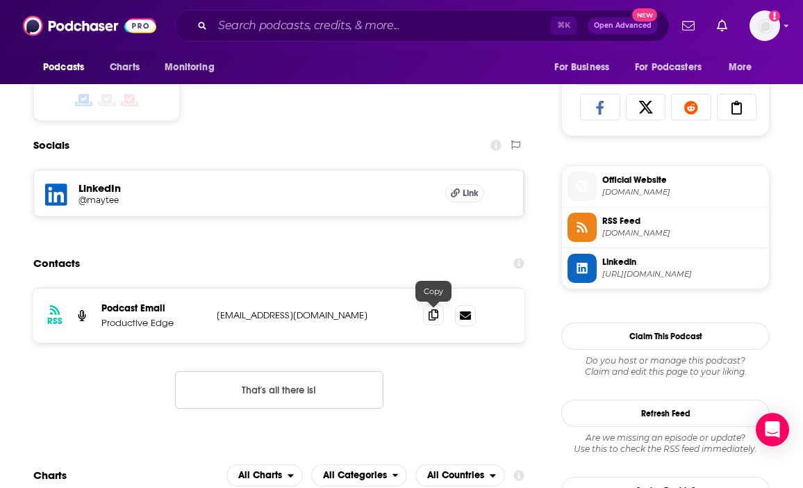
click at [430, 321] on span at bounding box center [433, 314] width 21 height 21
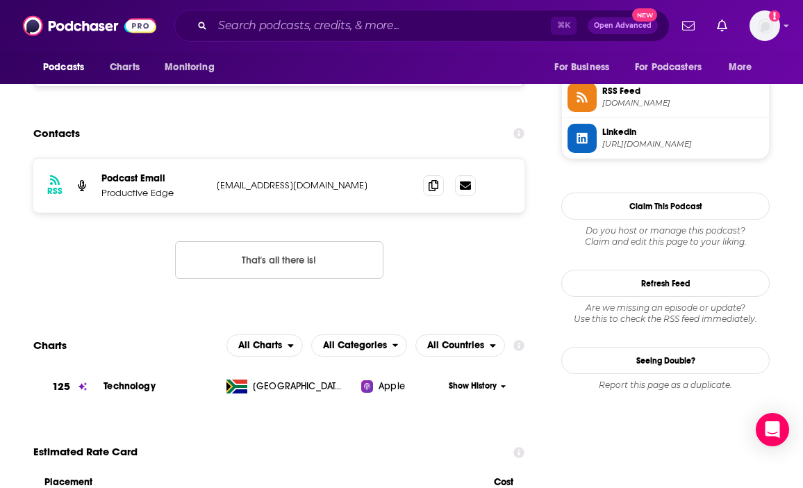
scroll to position [1026, 0]
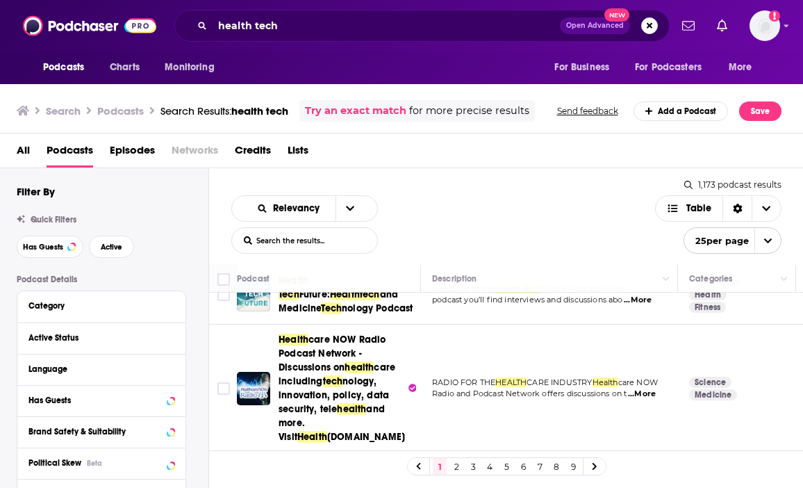
scroll to position [424, 0]
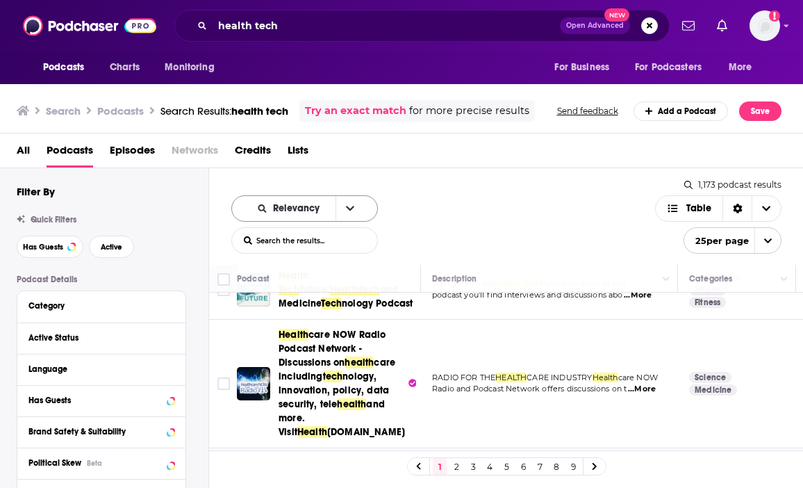
click at [336, 203] on button "open menu" at bounding box center [350, 208] width 29 height 25
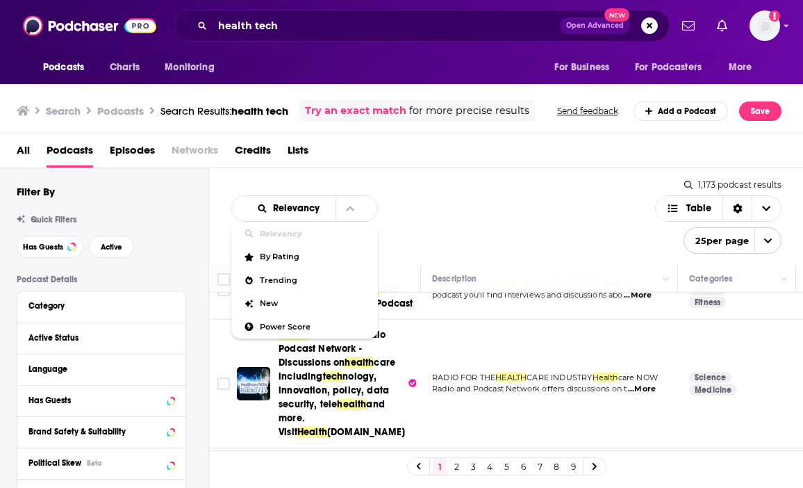
click at [449, 202] on div "Relevancy Relevancy By Rating Trending New Power Score List Search Input Search…" at bounding box center [443, 224] width 424 height 58
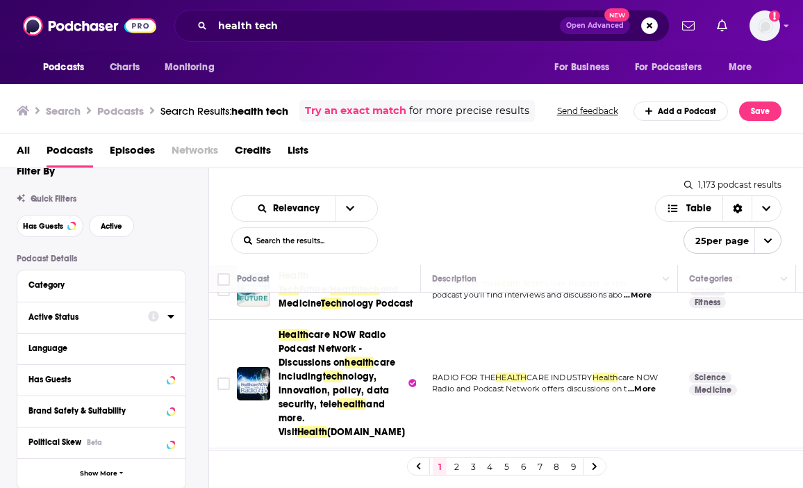
scroll to position [23, 0]
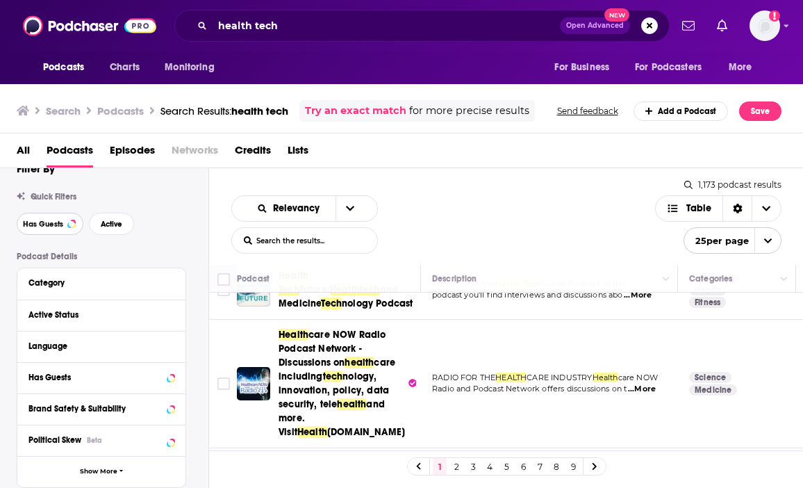
click at [53, 228] on span "Has Guests" at bounding box center [43, 224] width 40 height 8
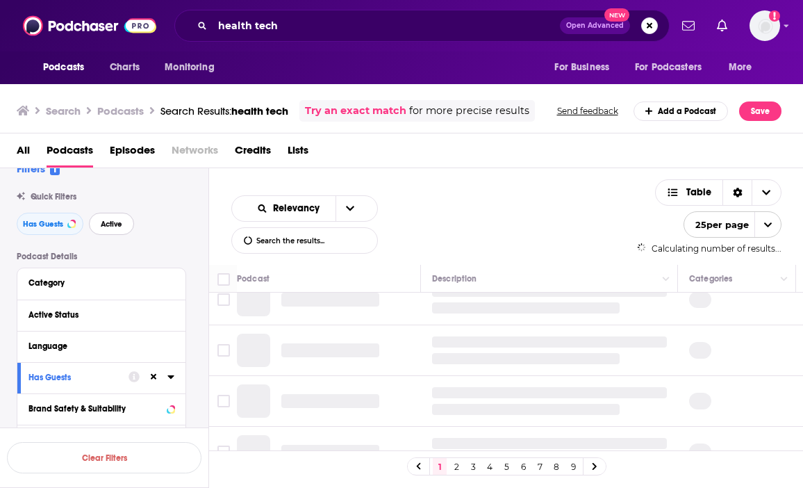
click at [105, 230] on button "Active" at bounding box center [111, 224] width 45 height 22
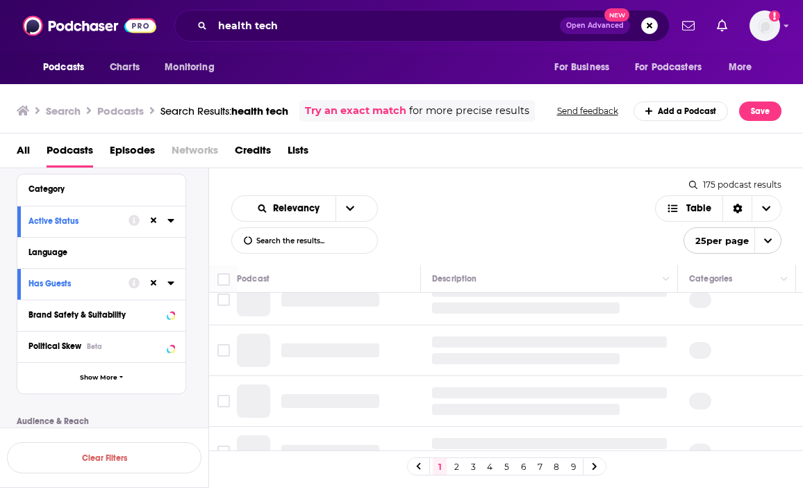
scroll to position [125, 0]
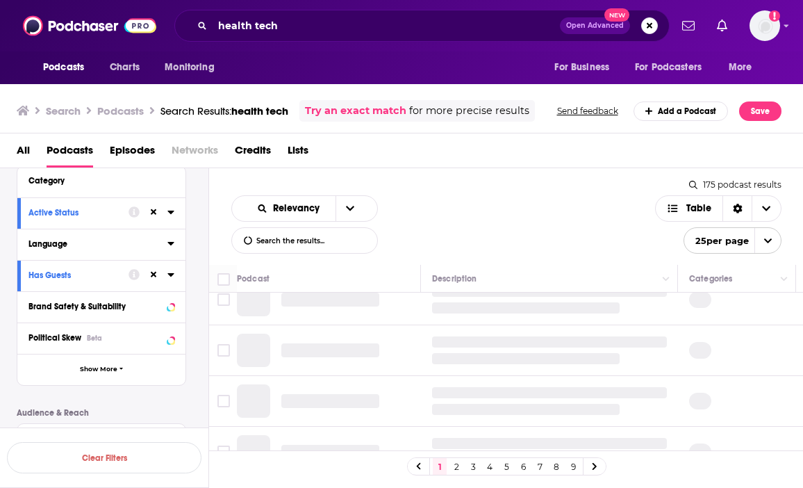
click at [90, 251] on button "Language" at bounding box center [97, 243] width 139 height 17
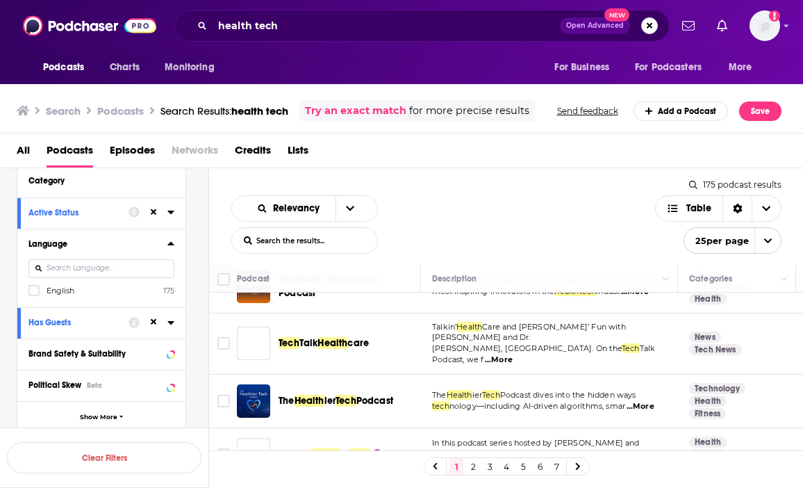
click at [104, 270] on input at bounding box center [101, 268] width 146 height 19
click at [35, 291] on icon at bounding box center [34, 291] width 8 height 6
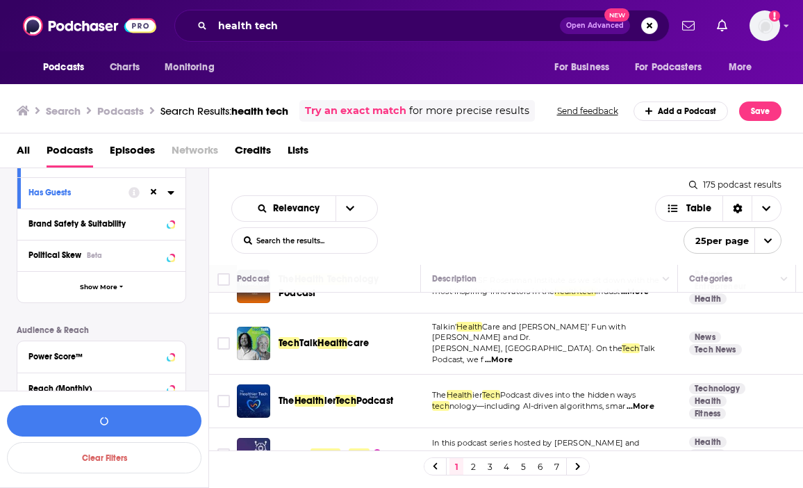
scroll to position [256, 0]
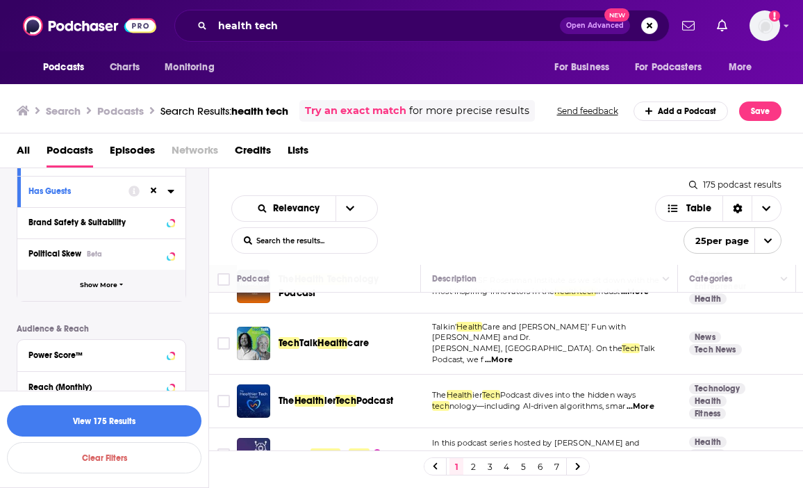
click at [115, 281] on button "Show More" at bounding box center [101, 285] width 168 height 31
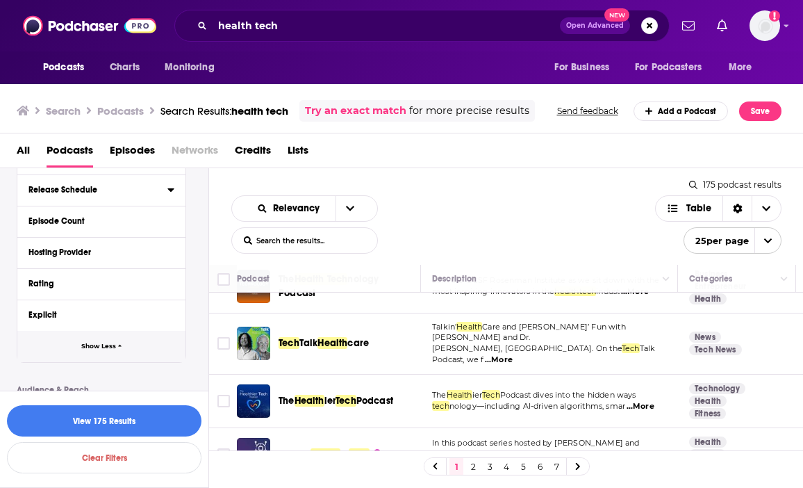
scroll to position [480, 0]
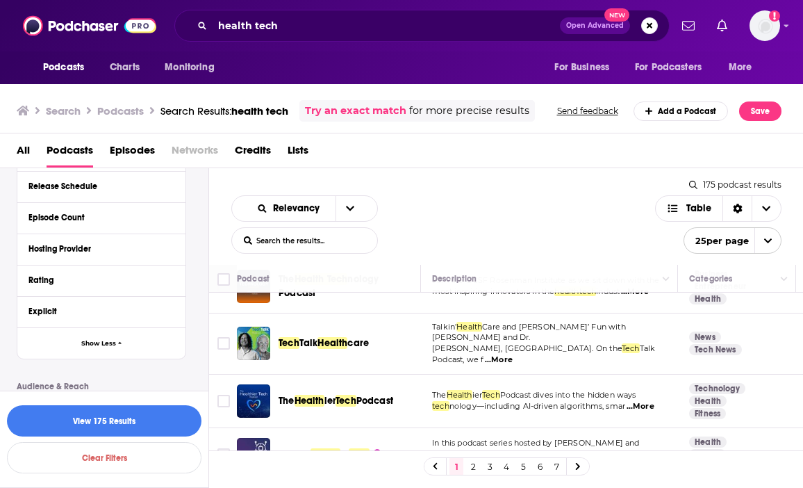
click at [190, 354] on div "Podcast Details Category Active Status Language English 175 Has Guests Brand Sa…" at bounding box center [113, 205] width 192 height 823
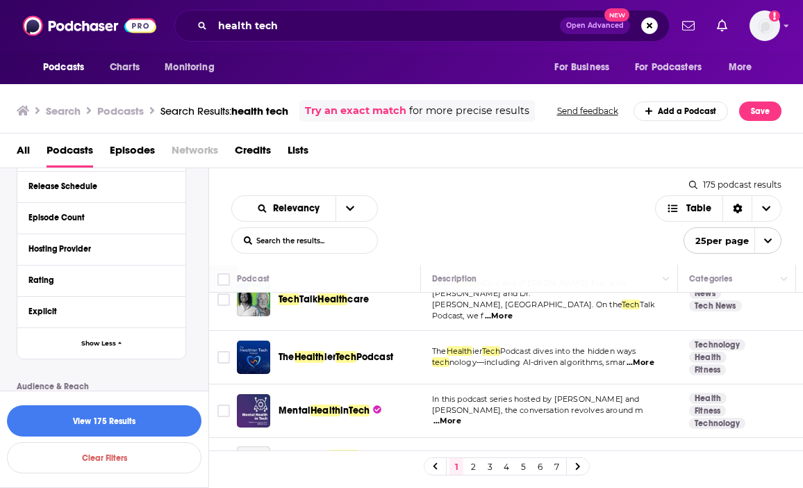
scroll to position [470, 0]
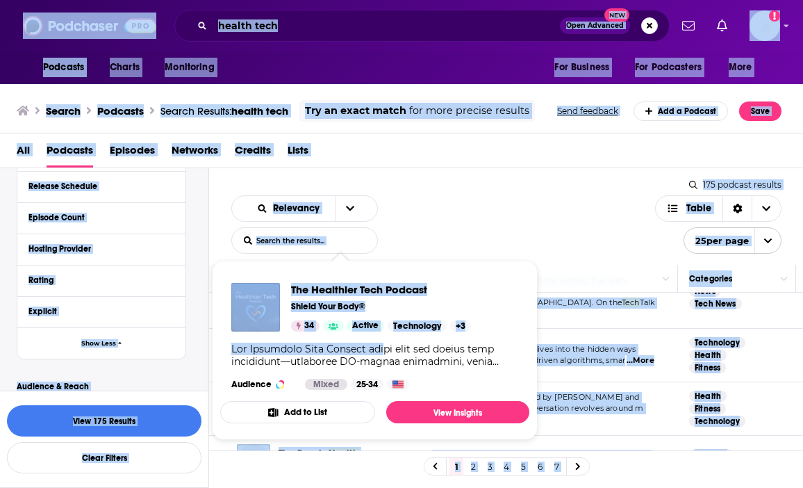
drag, startPoint x: 337, startPoint y: 290, endPoint x: 782, endPoint y: -46, distance: 557.5
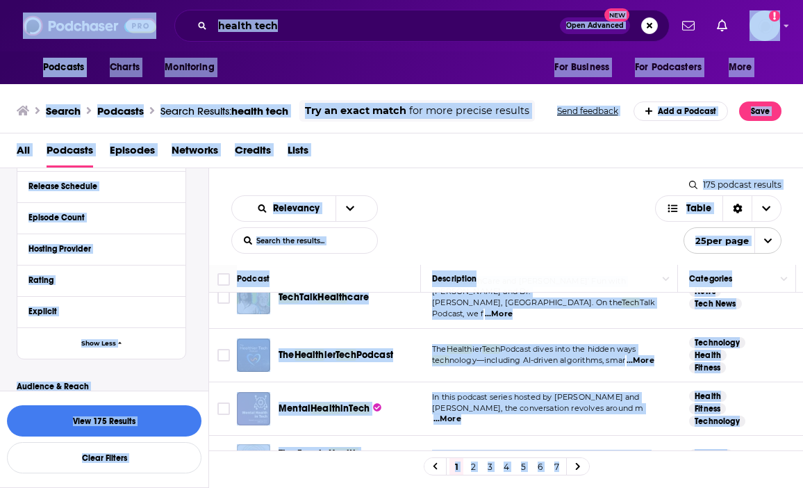
click at [490, 204] on div "Relevancy List Search Input Search the results... Table" at bounding box center [443, 224] width 424 height 58
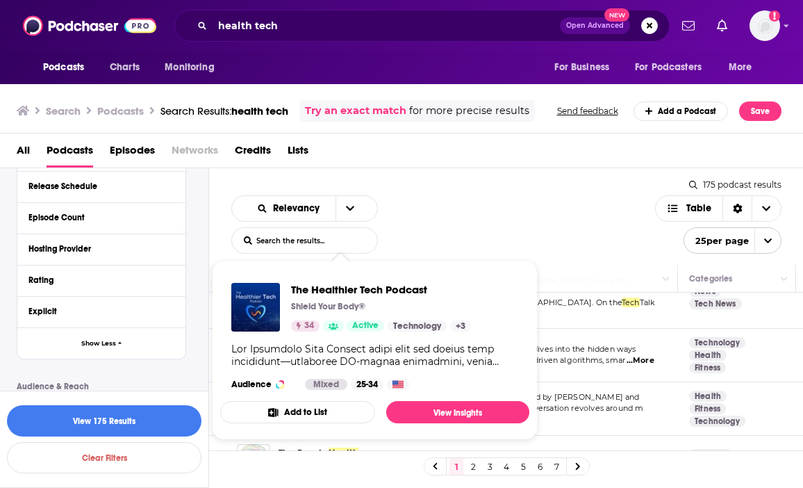
click at [474, 238] on div "Relevancy List Search Input Search the results... Table" at bounding box center [443, 224] width 424 height 58
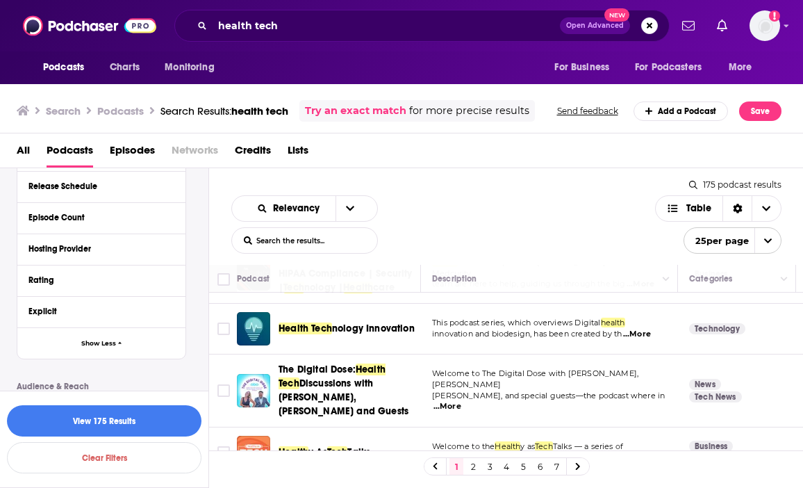
scroll to position [717, 0]
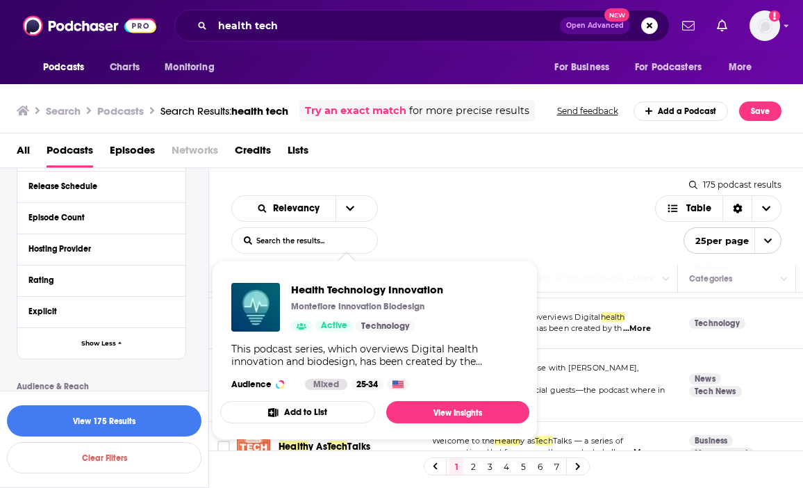
click at [523, 245] on div "Relevancy List Search Input Search the results... Table" at bounding box center [443, 224] width 424 height 58
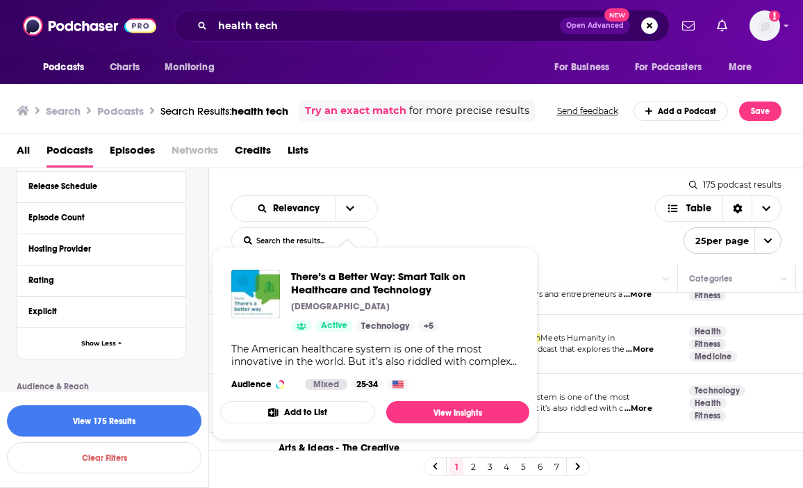
scroll to position [914, 0]
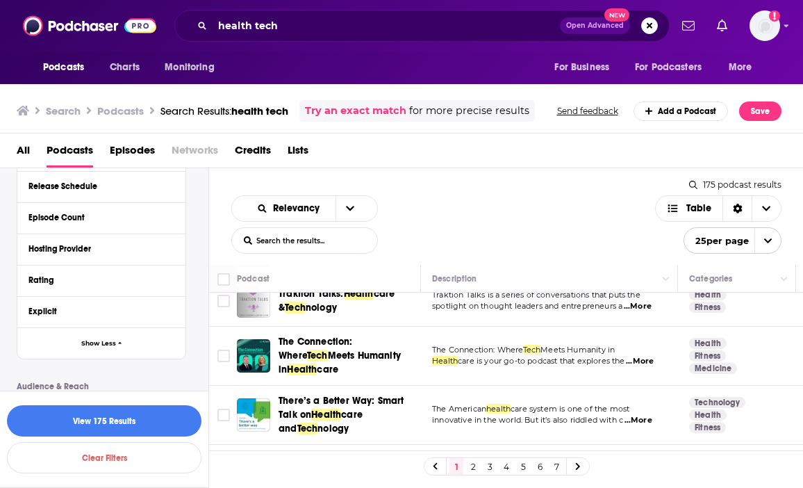
click at [464, 215] on div "Relevancy List Search Input Search the results... Table" at bounding box center [443, 224] width 424 height 58
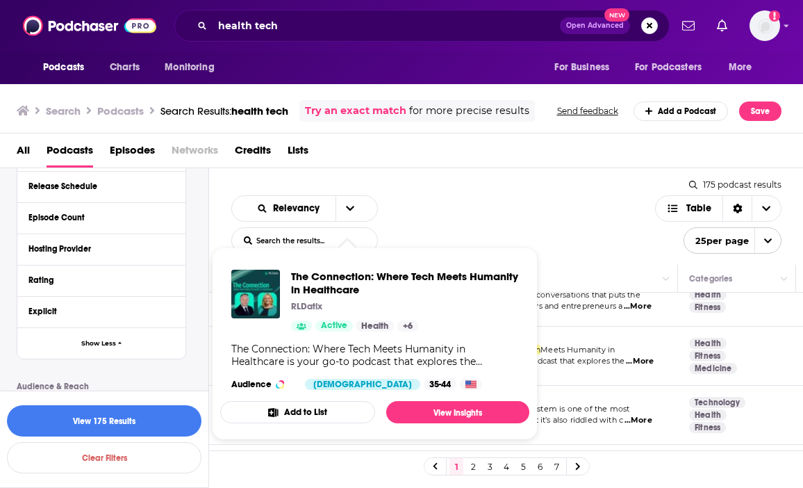
click at [328, 338] on div "The Connection: Where Tech Meets Humanity in Healthcare RLDatix Active Health +…" at bounding box center [374, 329] width 309 height 142
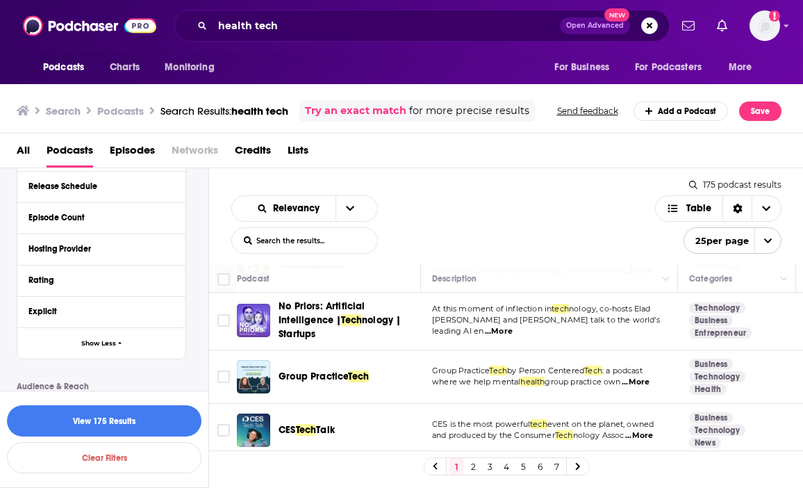
scroll to position [1363, 0]
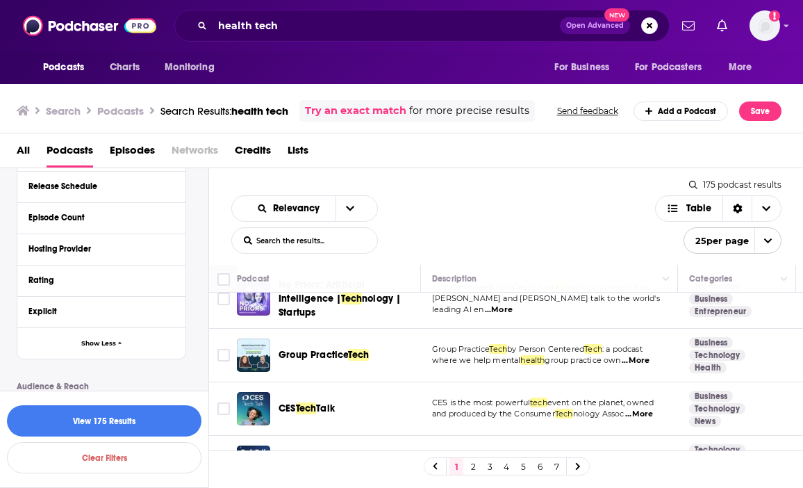
click at [472, 468] on link "2" at bounding box center [473, 466] width 14 height 17
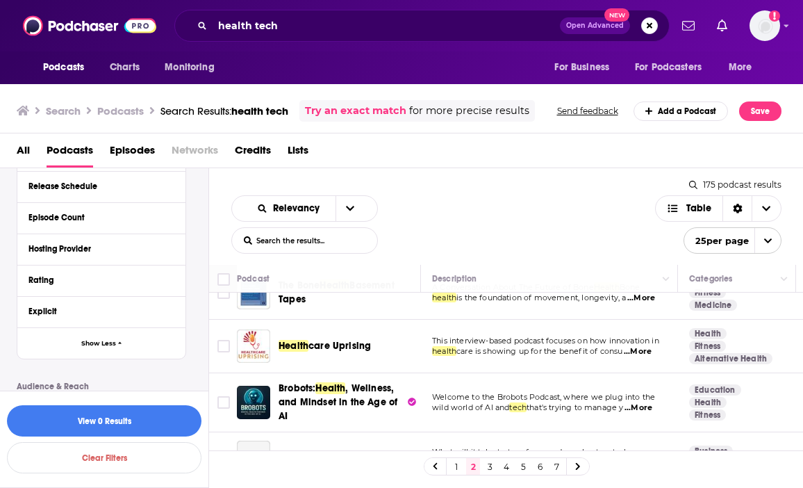
scroll to position [510, 0]
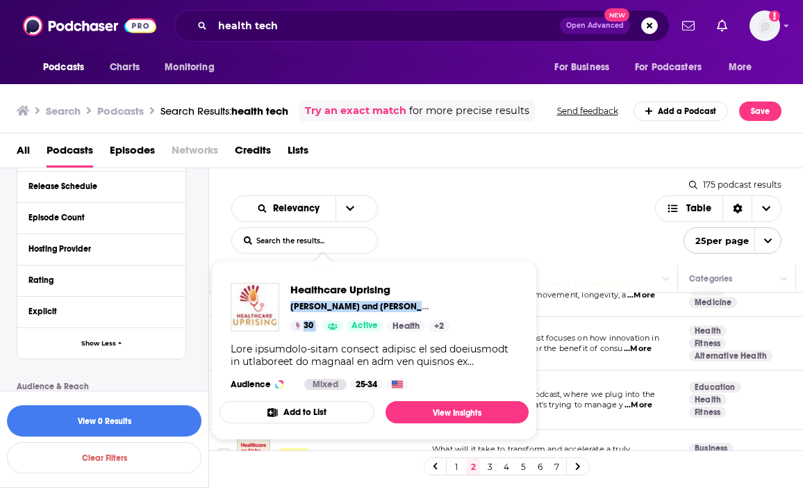
drag, startPoint x: 327, startPoint y: 291, endPoint x: 381, endPoint y: 297, distance: 54.5
click at [392, 292] on div "Healthcare Uprising Heather Pierce and Jeremy Carr 30 Active Health + 2 Audienc…" at bounding box center [374, 336] width 309 height 129
click at [577, 295] on td "A Conversation About The Future of Bone Health Bone health is the foundation of…" at bounding box center [549, 289] width 257 height 53
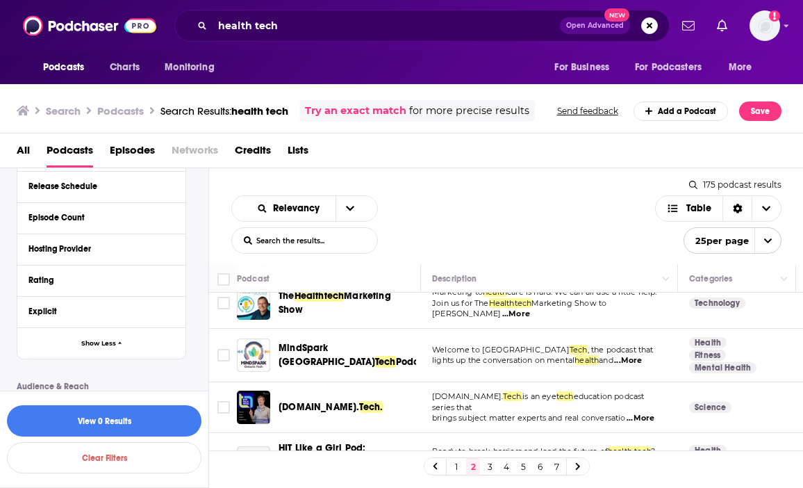
scroll to position [719, 0]
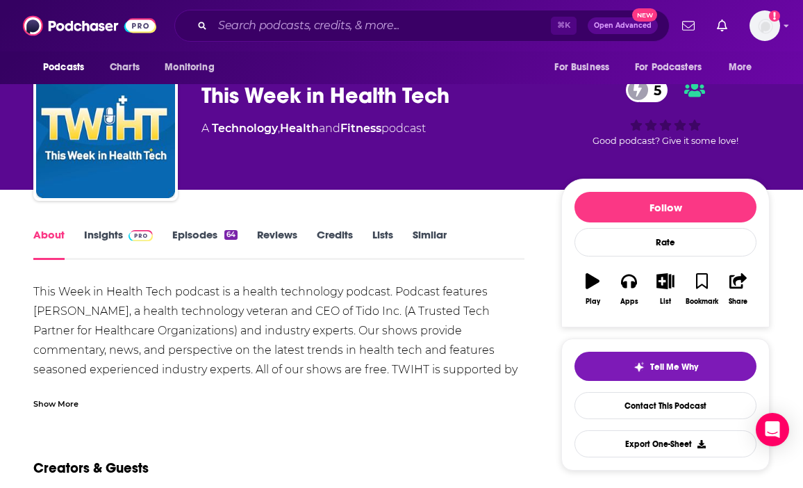
scroll to position [49, 0]
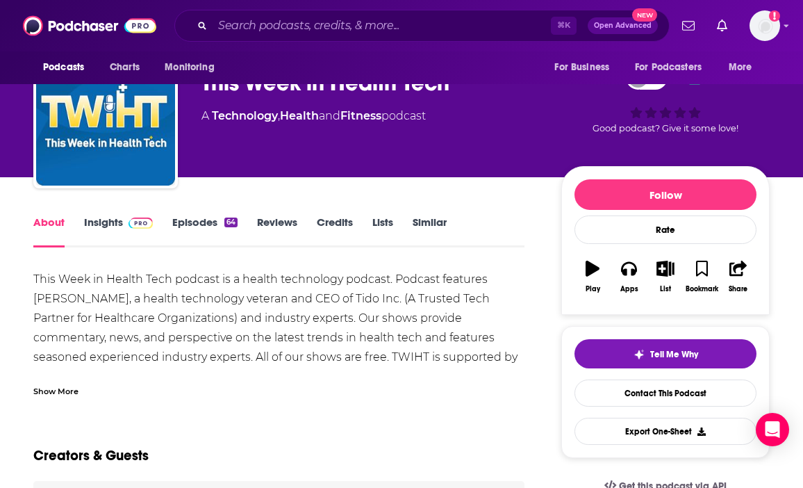
click at [69, 387] on div "Show More" at bounding box center [55, 390] width 45 height 13
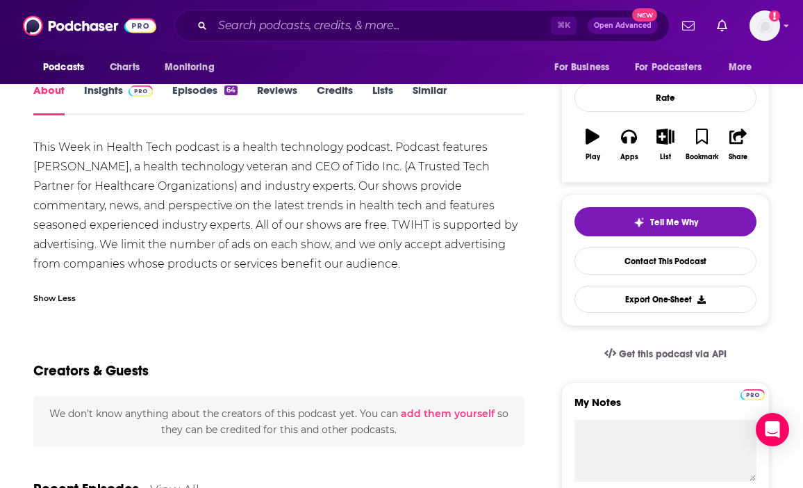
scroll to position [0, 0]
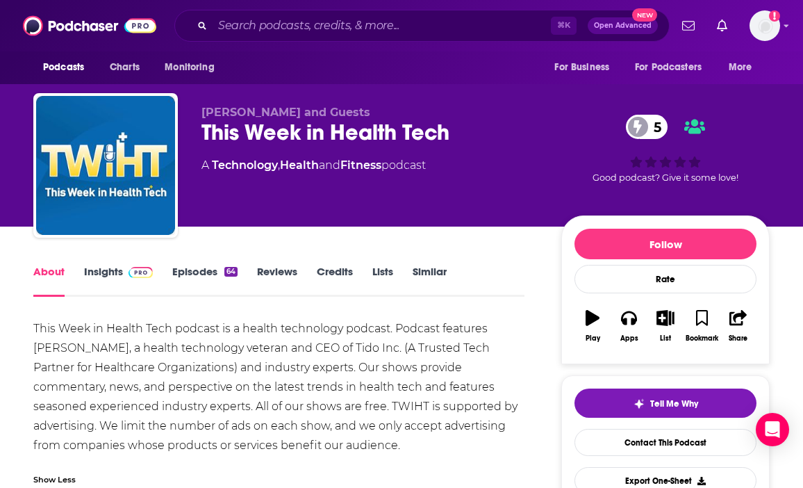
click at [115, 275] on link "Insights" at bounding box center [118, 281] width 69 height 32
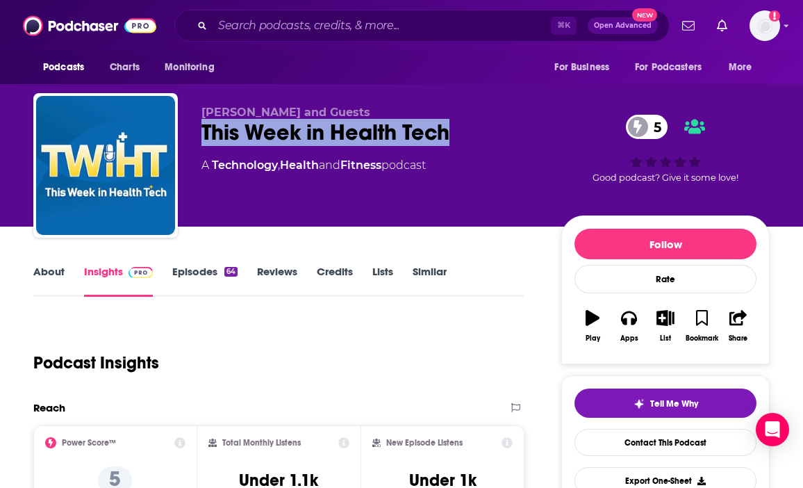
drag, startPoint x: 460, startPoint y: 132, endPoint x: 197, endPoint y: 134, distance: 263.3
click at [197, 135] on div "[PERSON_NAME] and Guests This Week in Health Tech 5 A Technology , Health and F…" at bounding box center [401, 168] width 736 height 150
copy h2 "This Week in Health Tech"
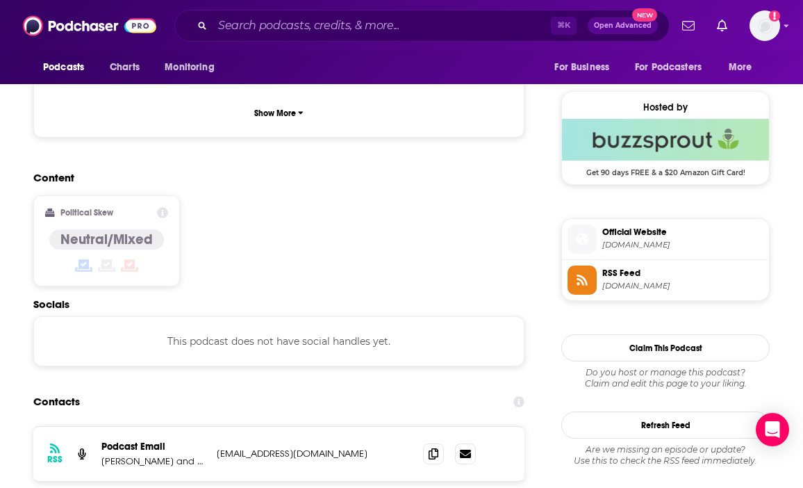
scroll to position [1075, 0]
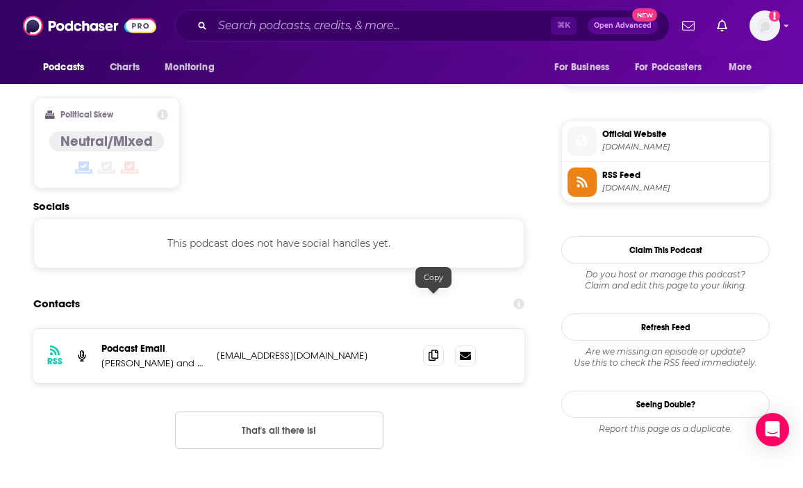
click at [429, 349] on icon at bounding box center [434, 354] width 10 height 11
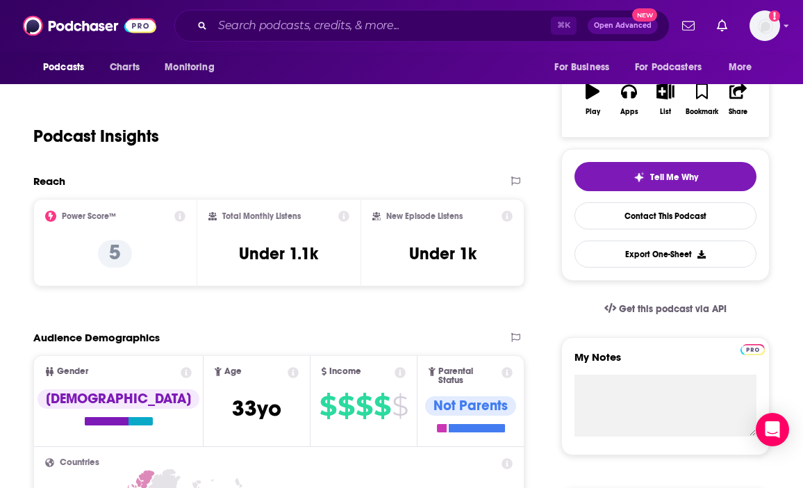
scroll to position [20, 0]
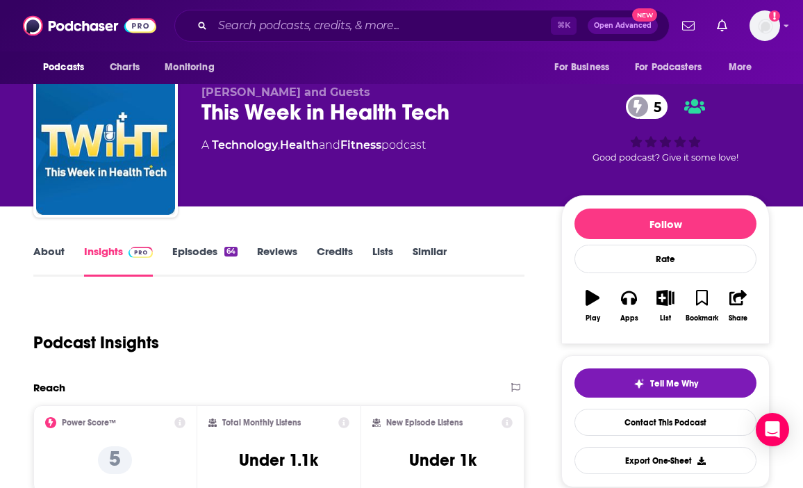
click at [56, 245] on link "About" at bounding box center [48, 261] width 31 height 32
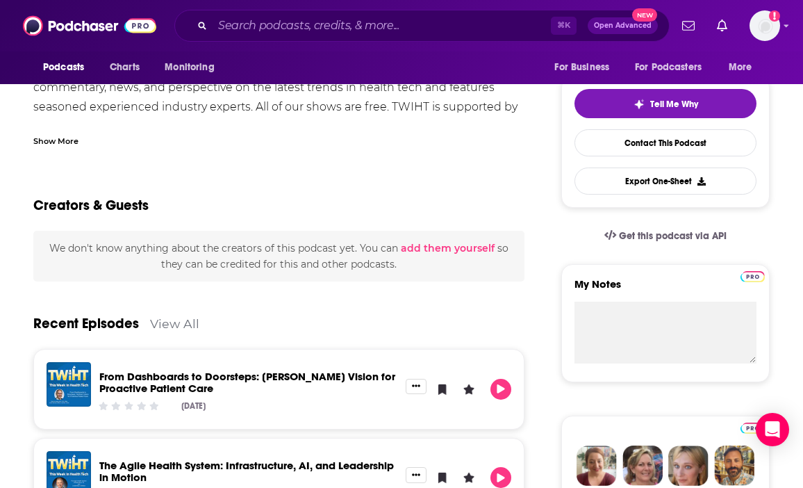
scroll to position [7, 0]
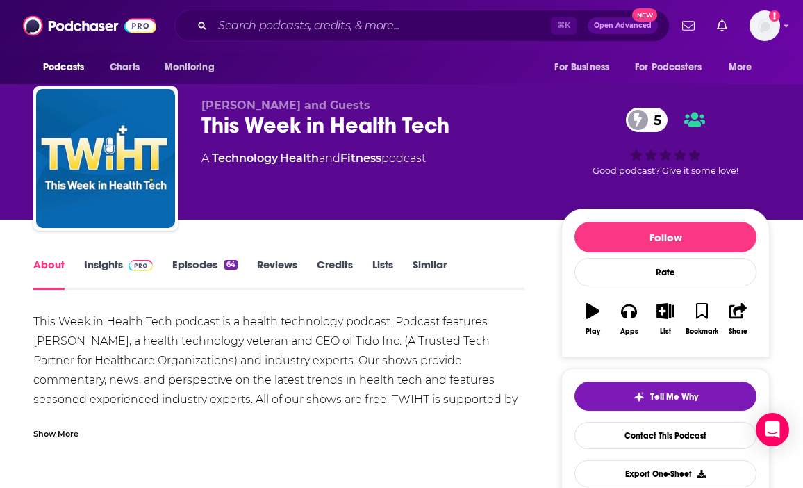
click at [146, 261] on img at bounding box center [141, 265] width 24 height 11
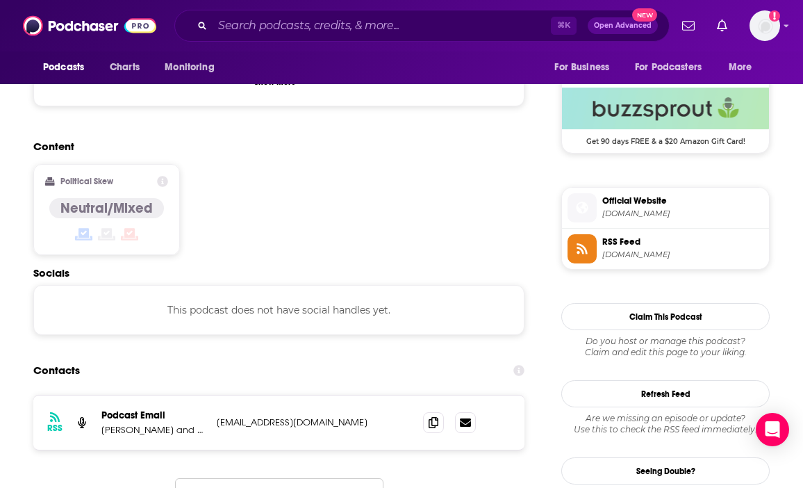
scroll to position [1079, 0]
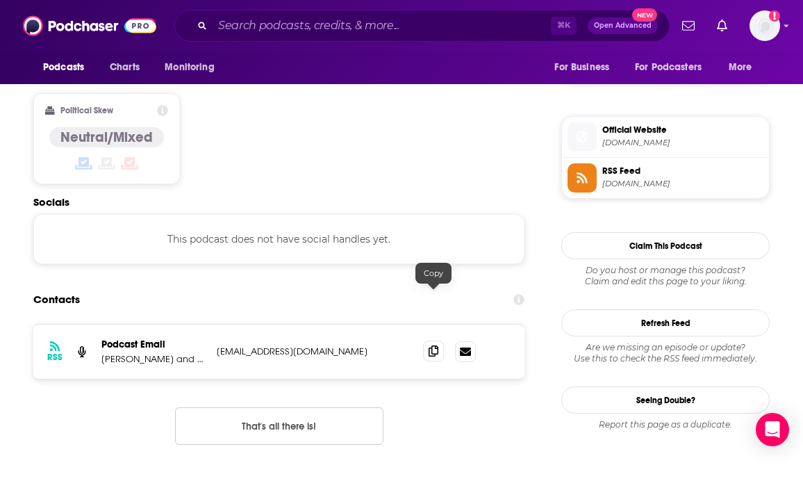
click at [435, 340] on span at bounding box center [433, 350] width 21 height 21
click at [434, 345] on icon at bounding box center [434, 350] width 10 height 11
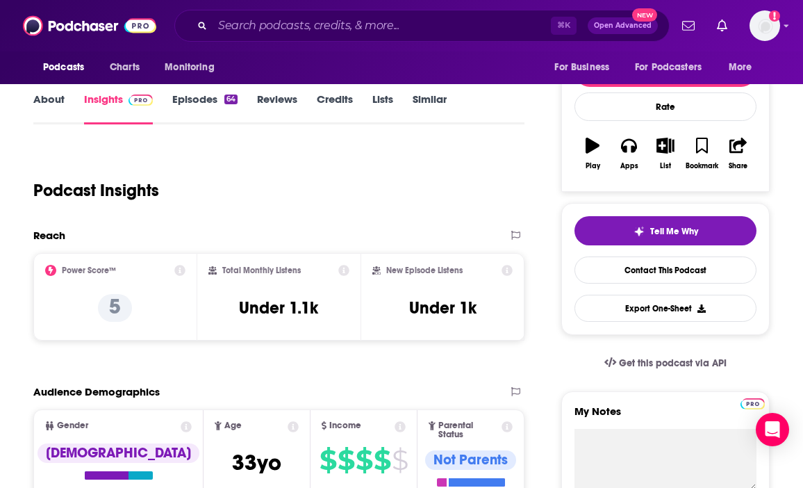
scroll to position [8, 0]
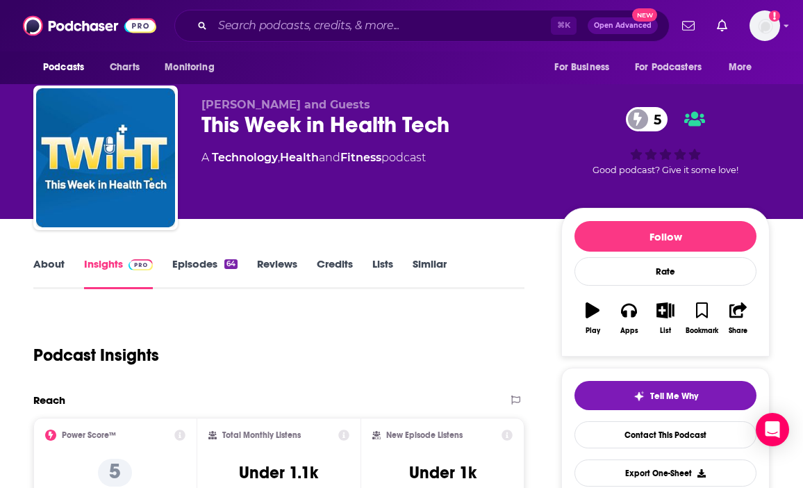
click at [59, 262] on link "About" at bounding box center [48, 273] width 31 height 32
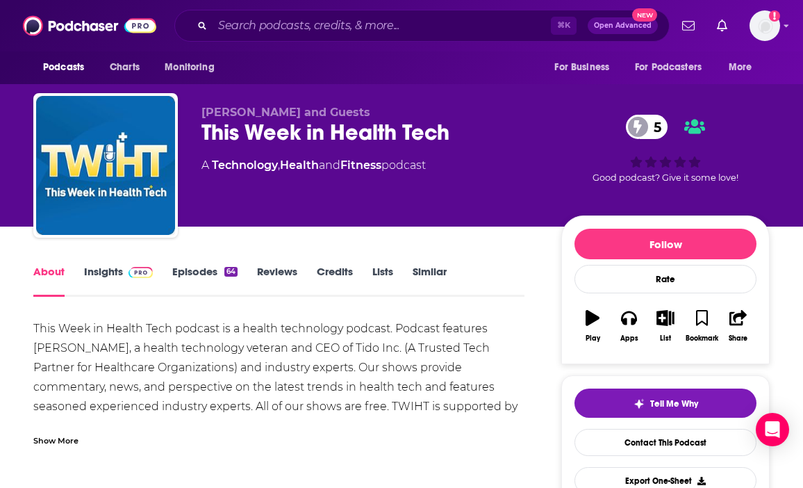
click at [211, 278] on link "Episodes 64" at bounding box center [204, 281] width 65 height 32
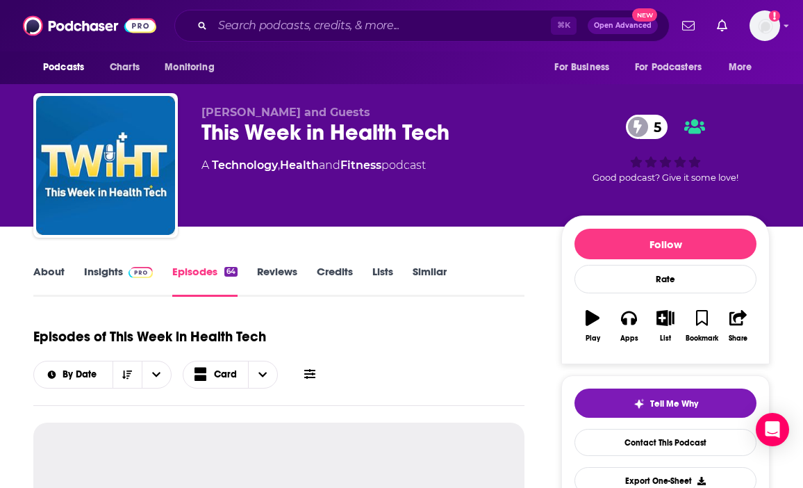
click at [117, 268] on link "Insights" at bounding box center [118, 281] width 69 height 32
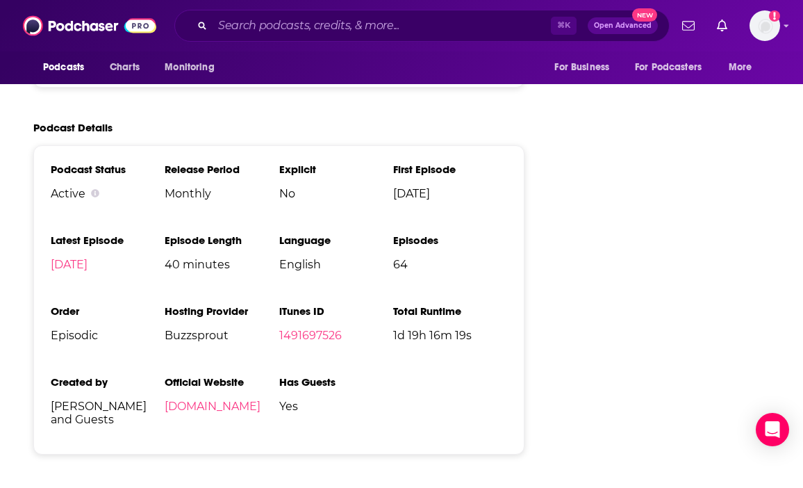
scroll to position [1893, 0]
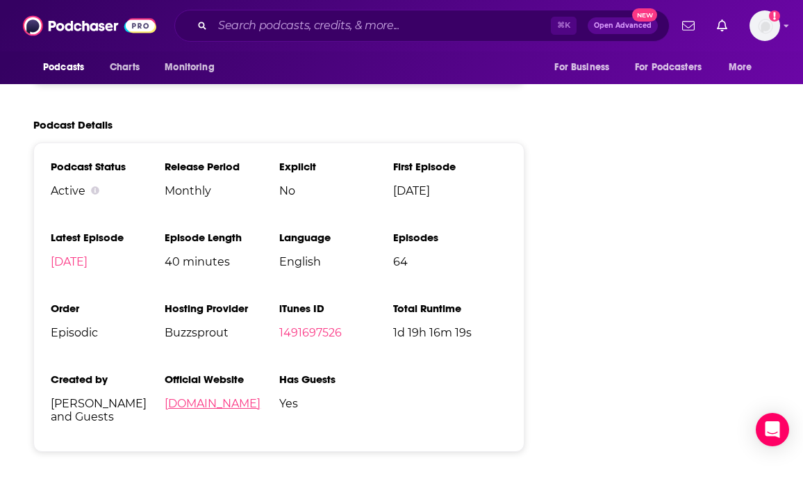
click at [243, 397] on link "[DOMAIN_NAME]" at bounding box center [213, 403] width 96 height 13
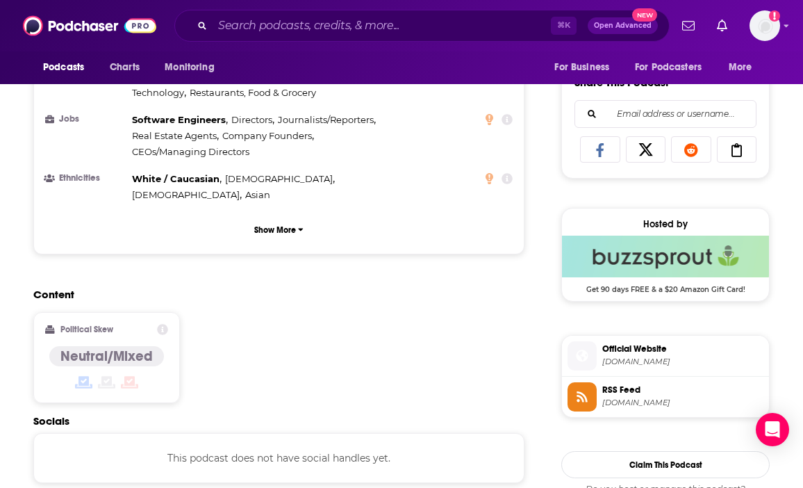
scroll to position [1007, 0]
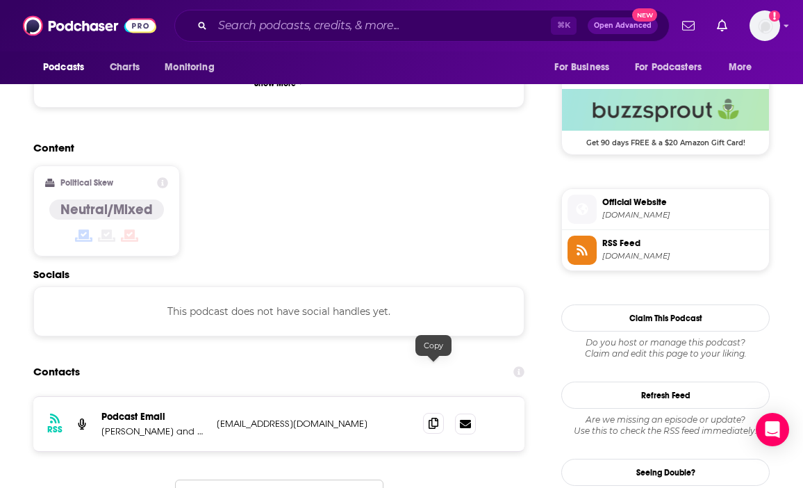
click at [431, 418] on icon at bounding box center [434, 423] width 10 height 11
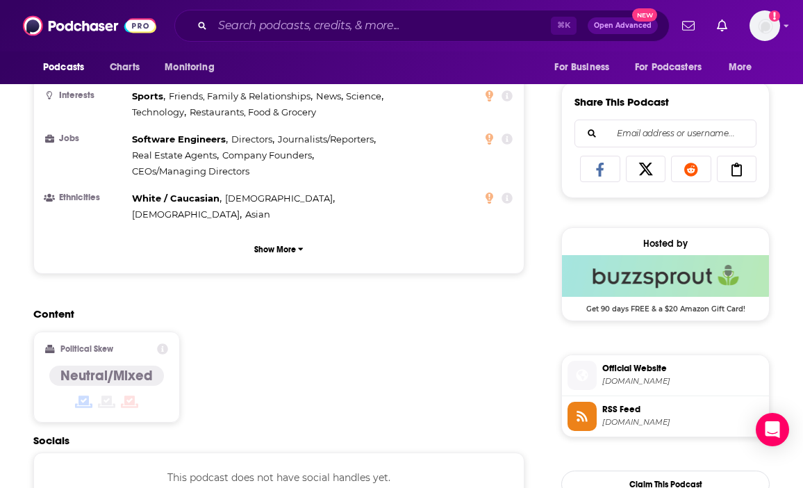
scroll to position [1148, 0]
